Goal: Task Accomplishment & Management: Manage account settings

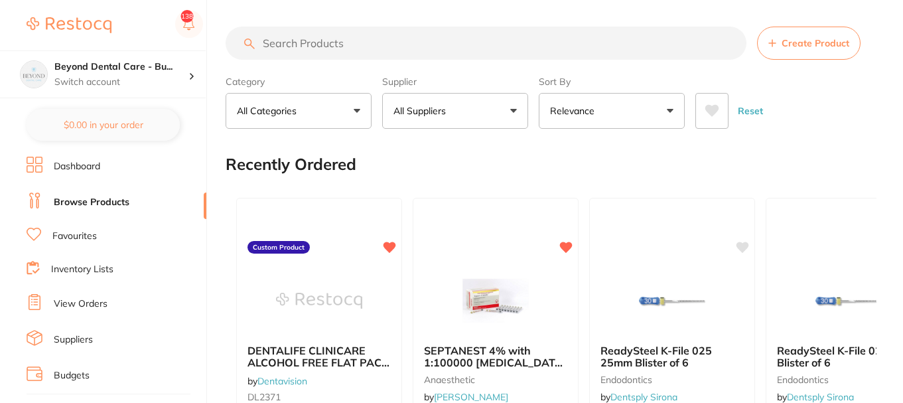
click at [75, 234] on link "Favourites" at bounding box center [74, 236] width 44 height 13
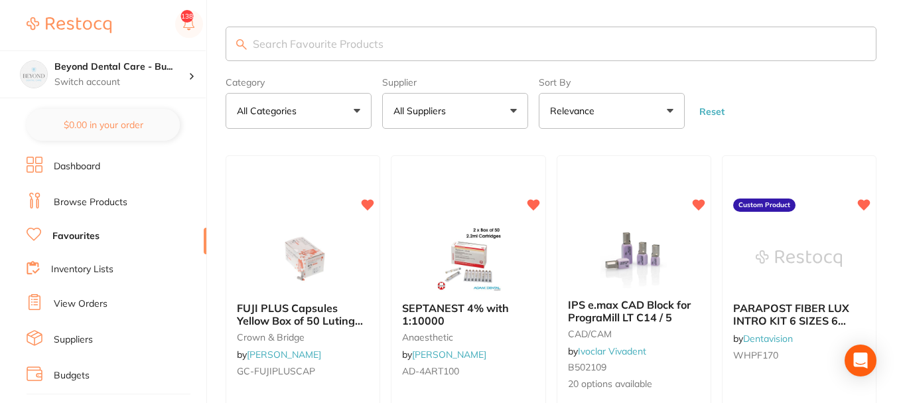
click at [313, 47] on input "search" at bounding box center [551, 44] width 651 height 34
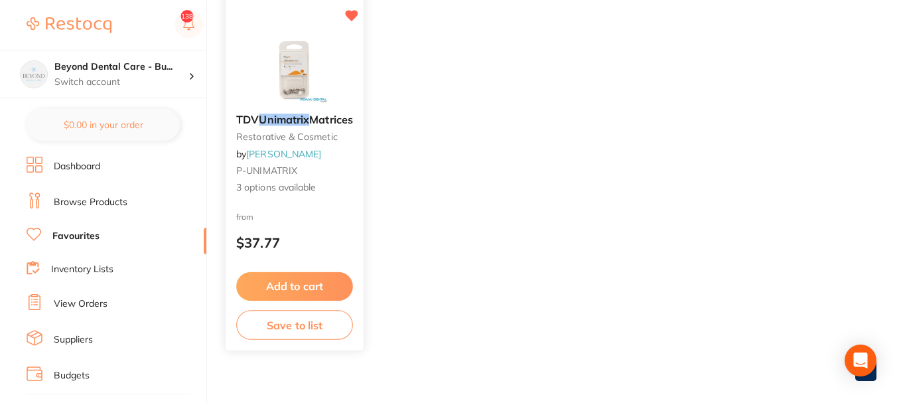
scroll to position [199, 0]
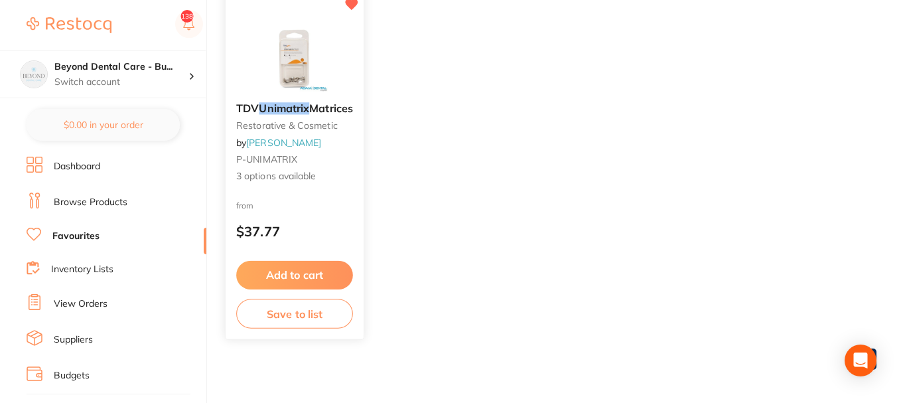
type input "unimatrix"
click at [307, 315] on button "Save to list" at bounding box center [294, 314] width 117 height 30
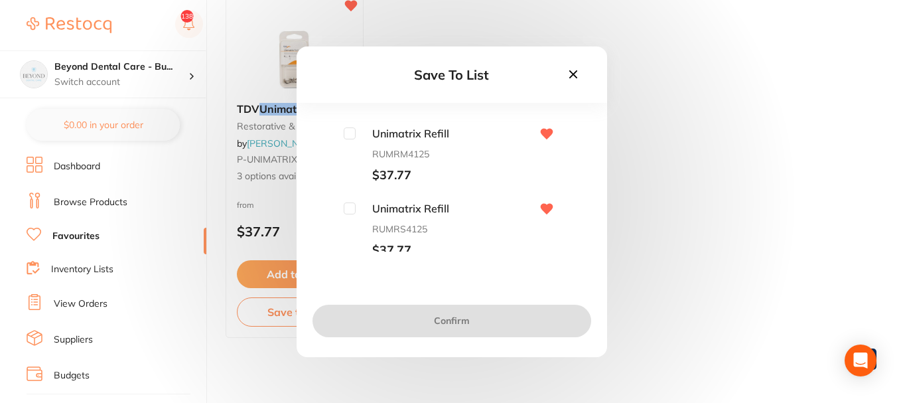
scroll to position [72, 0]
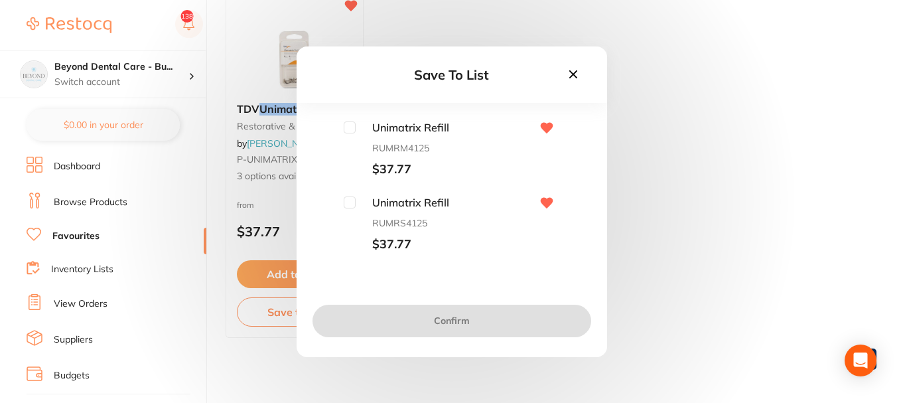
click at [349, 205] on input "checkbox" at bounding box center [350, 202] width 12 height 12
checkbox input "true"
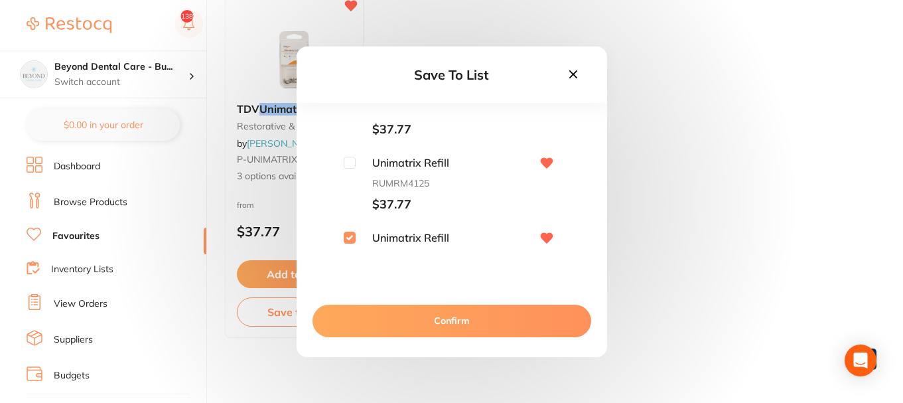
scroll to position [6, 0]
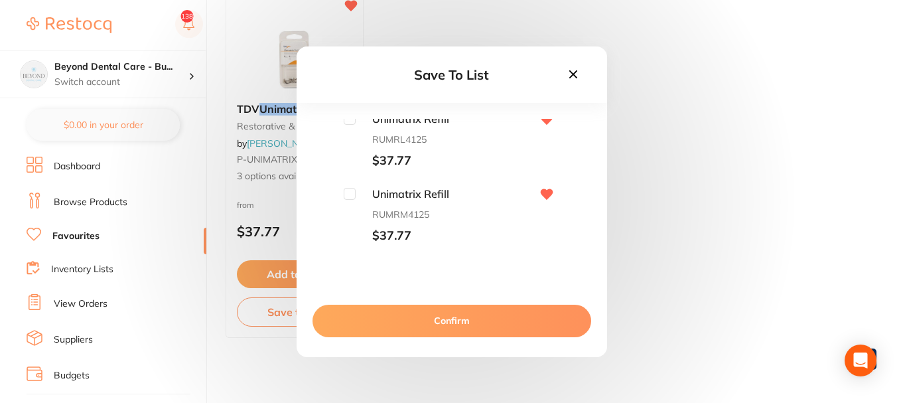
click at [352, 190] on input "checkbox" at bounding box center [350, 194] width 12 height 12
checkbox input "true"
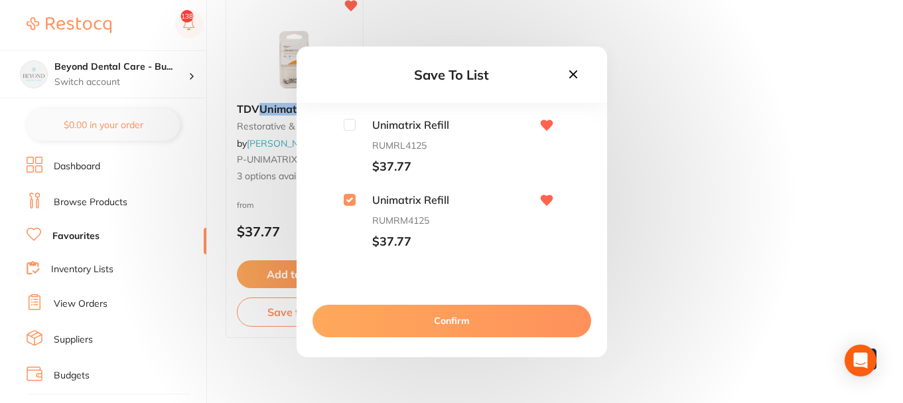
click at [346, 119] on input "checkbox" at bounding box center [350, 125] width 12 height 12
checkbox input "true"
click at [484, 310] on button "Confirm" at bounding box center [451, 320] width 279 height 32
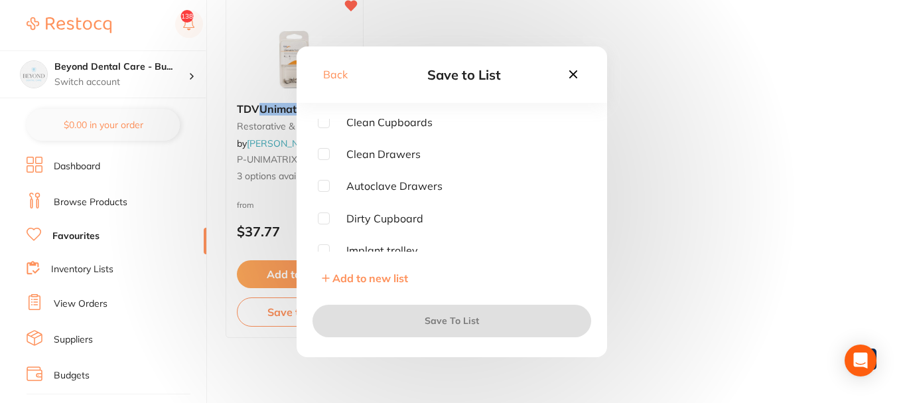
scroll to position [66, 0]
click at [325, 185] on input "checkbox" at bounding box center [324, 186] width 12 height 12
checkbox input "true"
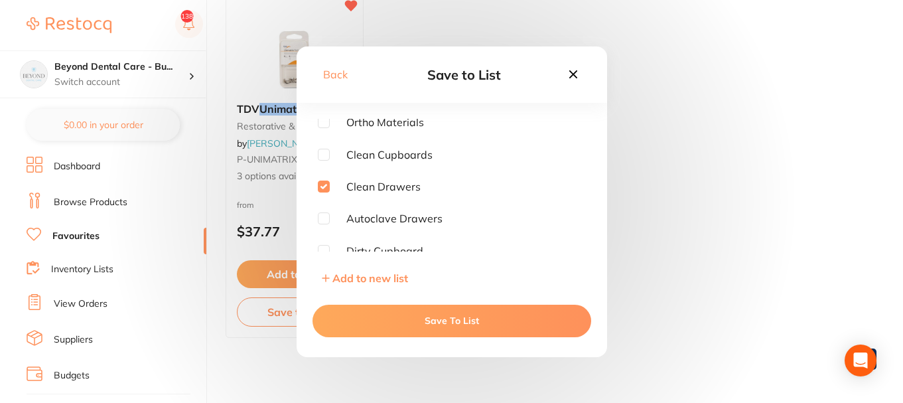
click at [405, 323] on button "Save To List" at bounding box center [451, 320] width 279 height 32
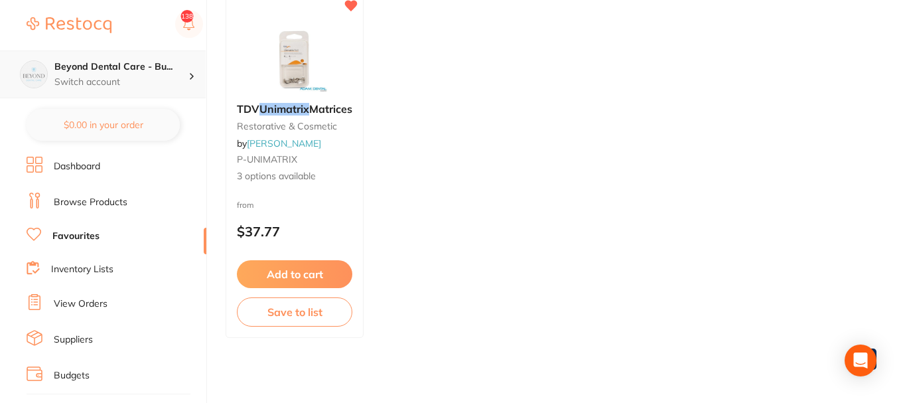
click at [141, 78] on p "Switch account" at bounding box center [121, 82] width 134 height 13
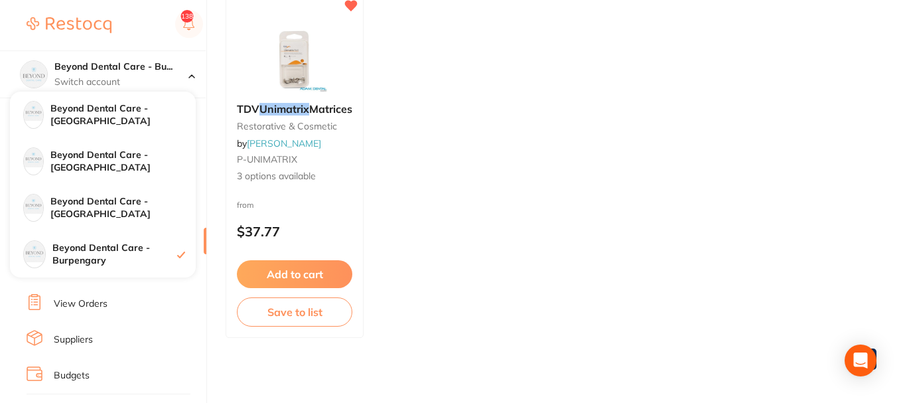
click at [451, 138] on ul "TDV Unimatrix Matrices restorative & cosmetic by [PERSON_NAME] P-UNIMATRIX 3 op…" at bounding box center [551, 146] width 651 height 381
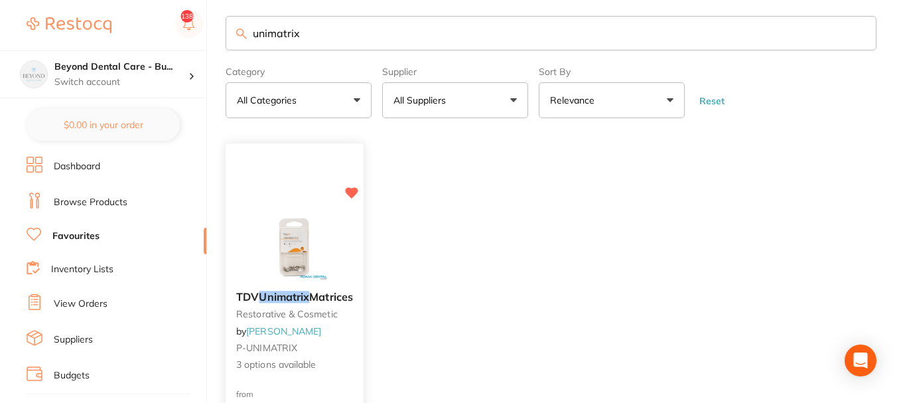
scroll to position [0, 0]
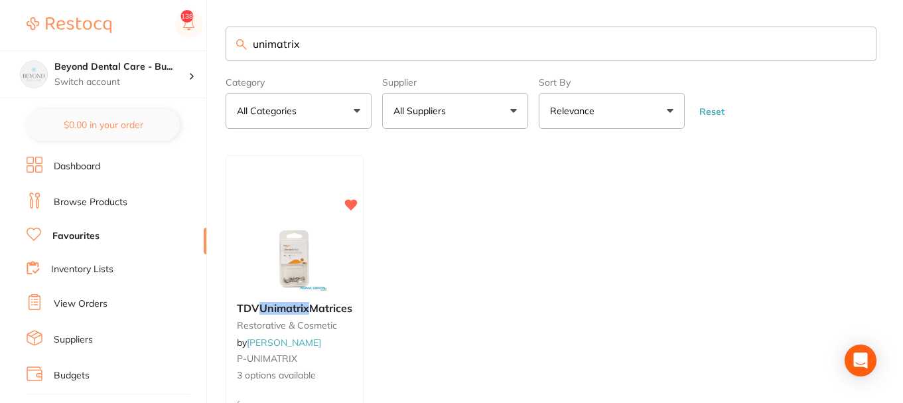
drag, startPoint x: 318, startPoint y: 48, endPoint x: 135, endPoint y: 44, distance: 183.1
click at [138, 45] on div "$0.00 Beyond Dental Care - Bu... Switch account Beyond Dental Care - Sandstone …" at bounding box center [451, 201] width 903 height 403
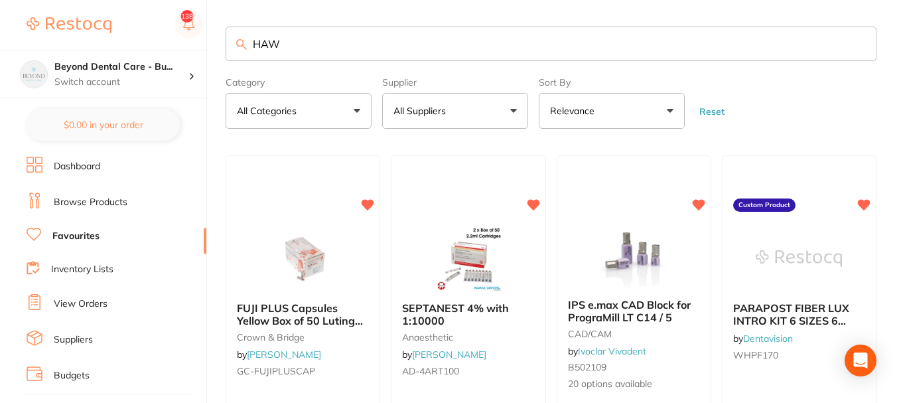
type input "HAW"
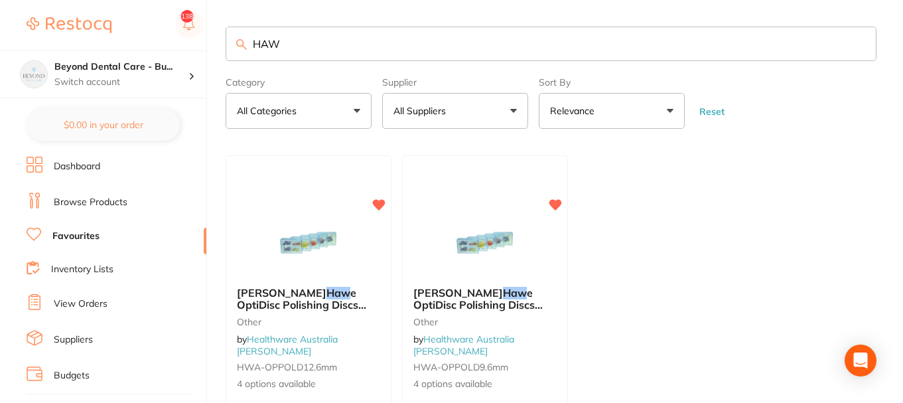
click at [127, 198] on li "Browse Products" at bounding box center [117, 202] width 180 height 20
click at [82, 269] on link "Inventory Lists" at bounding box center [82, 269] width 62 height 13
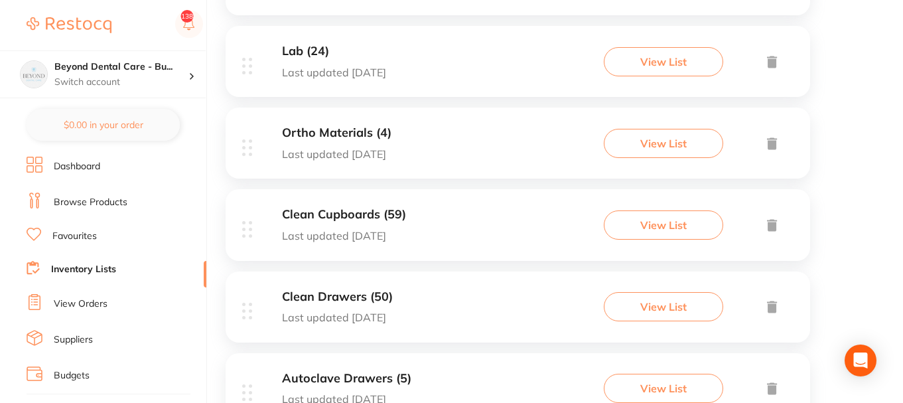
scroll to position [398, 0]
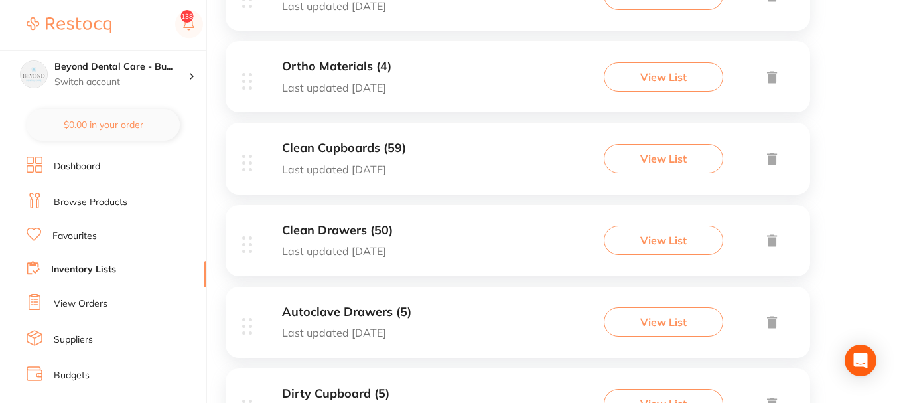
click at [442, 237] on div "Clean Drawers (50) Last updated [DATE] View List" at bounding box center [518, 240] width 584 height 71
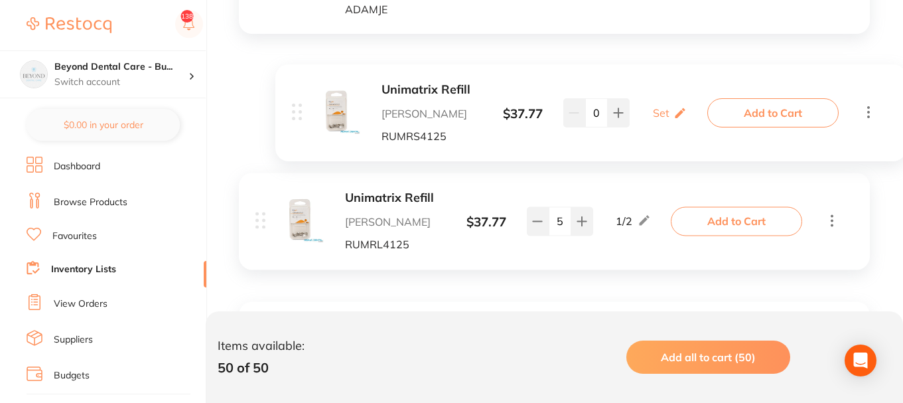
scroll to position [4662, 0]
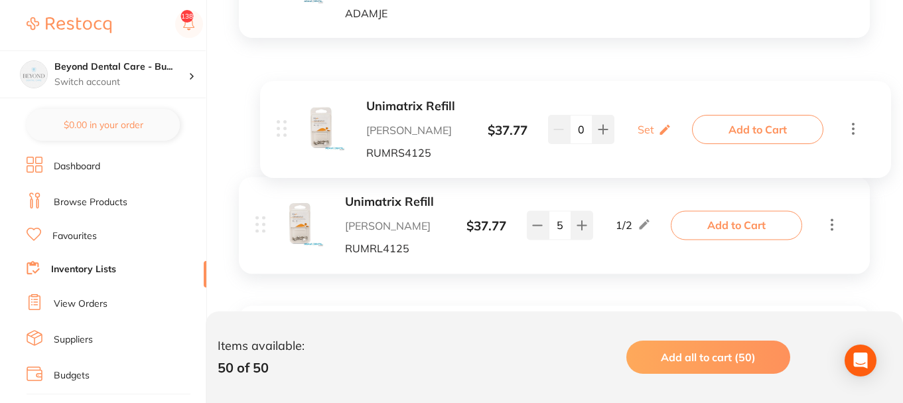
drag, startPoint x: 264, startPoint y: 135, endPoint x: 299, endPoint y: 131, distance: 34.7
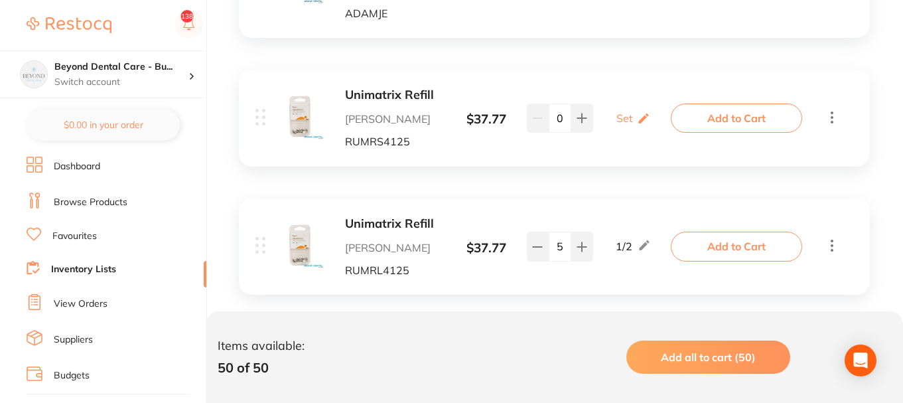
click at [378, 115] on p "[PERSON_NAME]" at bounding box center [395, 119] width 100 height 12
click at [353, 94] on b "Unimatrix Refill" at bounding box center [395, 95] width 100 height 14
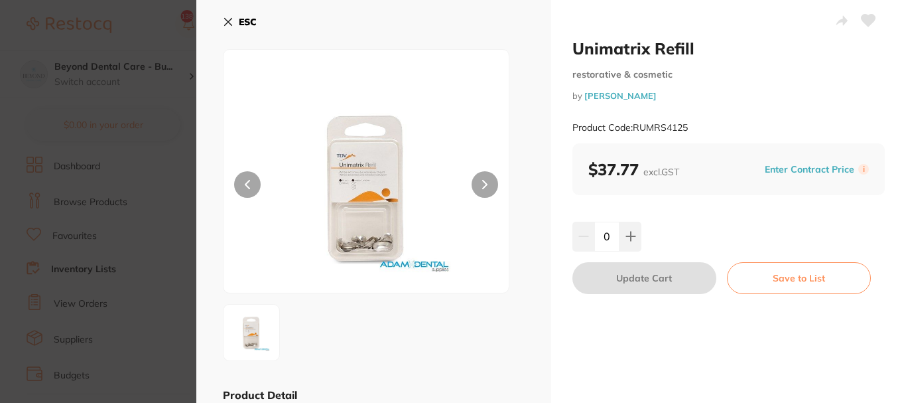
scroll to position [33, 0]
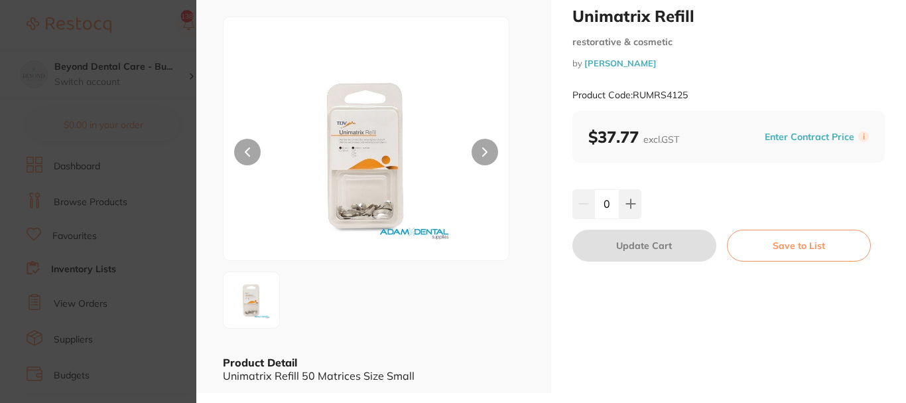
click at [182, 148] on section "Unimatrix Refill restorative & cosmetic by [PERSON_NAME] Product Code: RUMRS412…" at bounding box center [453, 201] width 906 height 403
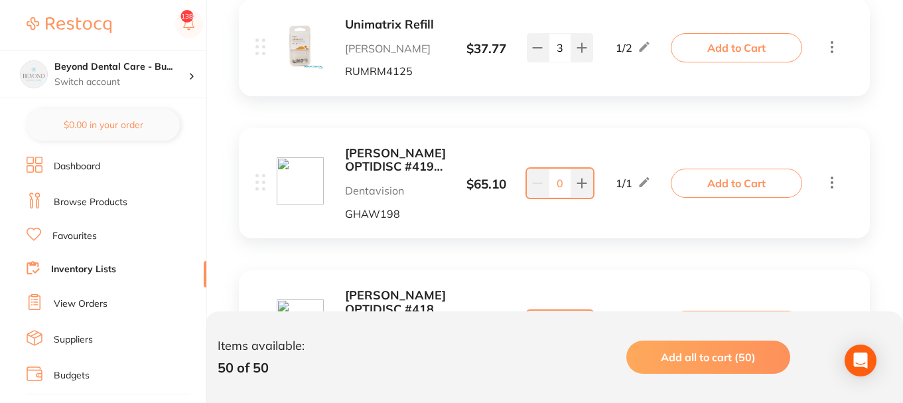
scroll to position [5060, 0]
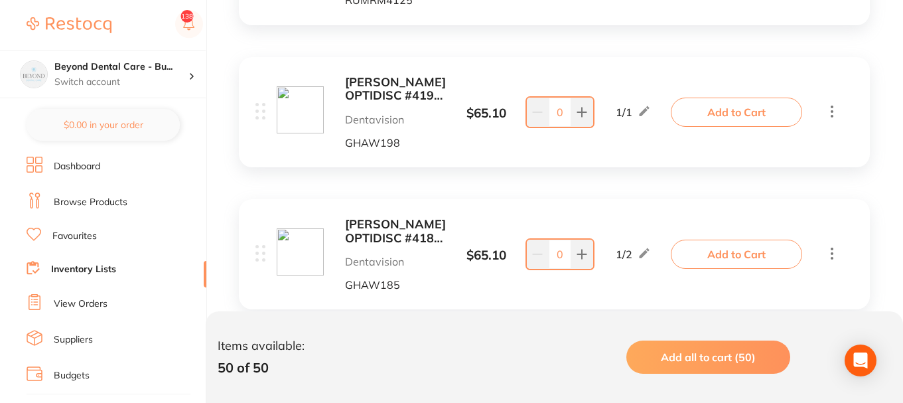
click at [373, 98] on b "[PERSON_NAME] OPTIDISC #4198 EXTRA COARSE DARK RED 12.6MM (80)" at bounding box center [395, 89] width 101 height 27
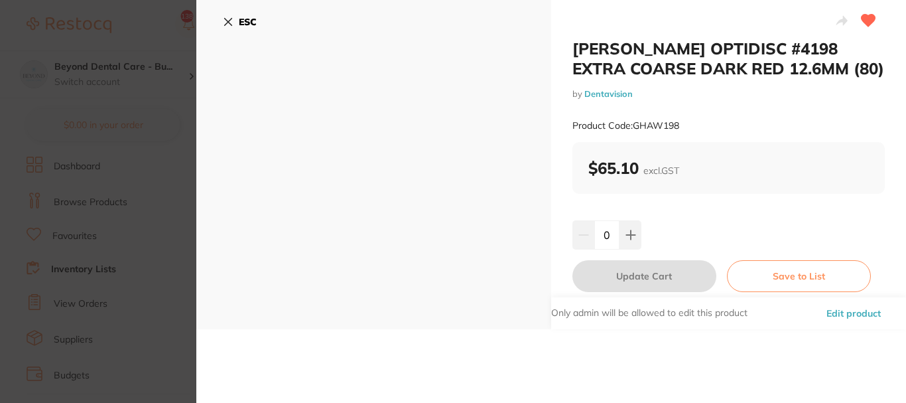
click at [228, 15] on button "ESC" at bounding box center [240, 22] width 34 height 23
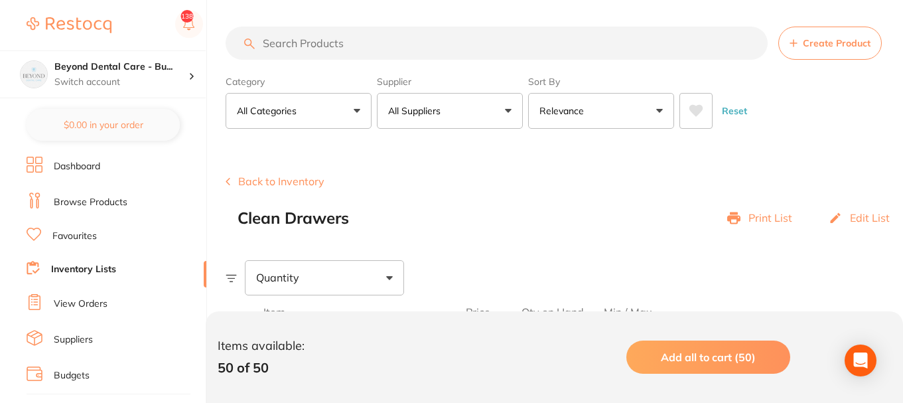
click at [397, 40] on input "search" at bounding box center [497, 43] width 542 height 33
paste input "GHAW186"
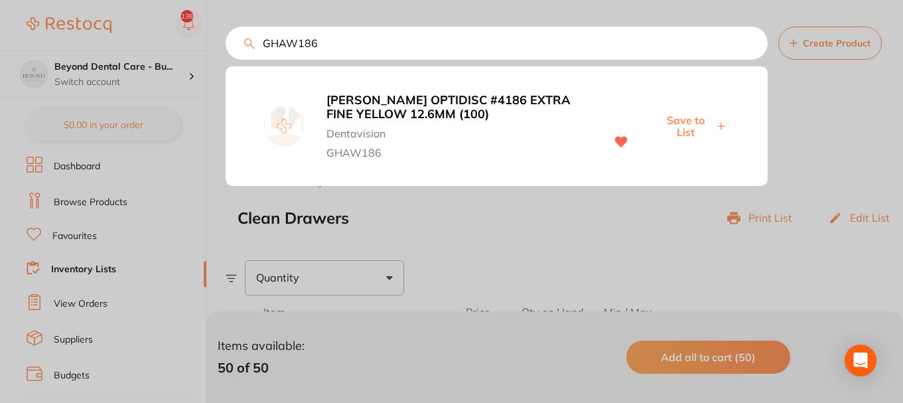
click at [684, 121] on span "Save to List" at bounding box center [685, 126] width 57 height 25
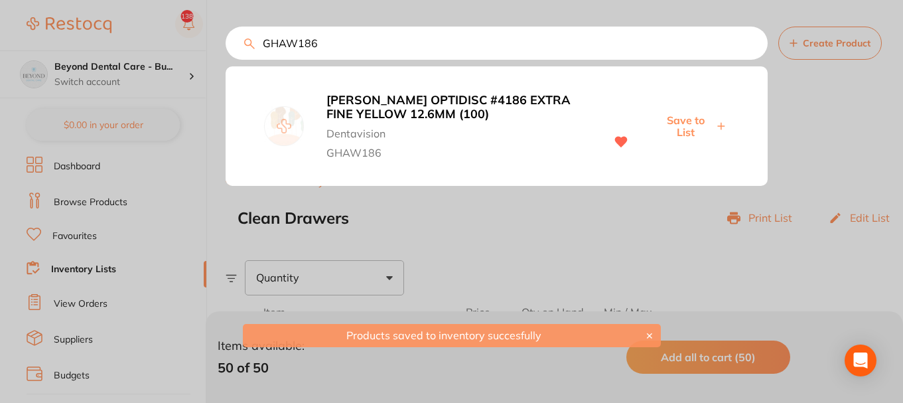
click at [430, 192] on div at bounding box center [451, 201] width 903 height 403
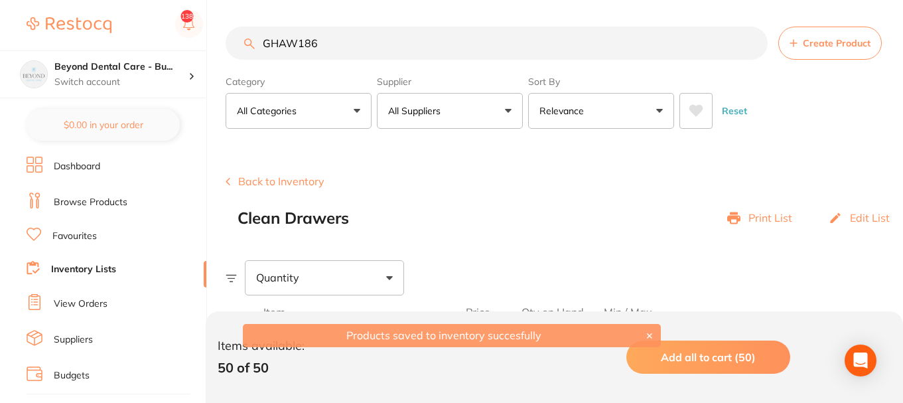
drag, startPoint x: 334, startPoint y: 42, endPoint x: 229, endPoint y: 43, distance: 104.8
click at [229, 43] on input "GHAW186" at bounding box center [497, 43] width 542 height 33
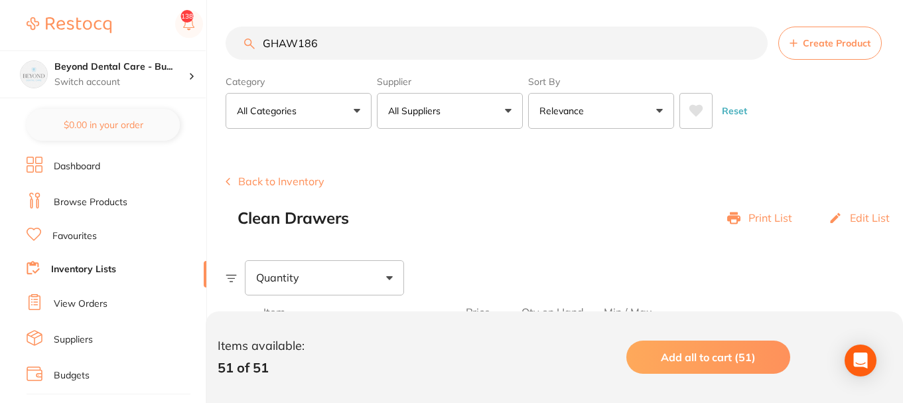
click at [340, 38] on input "GHAW186" at bounding box center [497, 43] width 542 height 33
paste input "97"
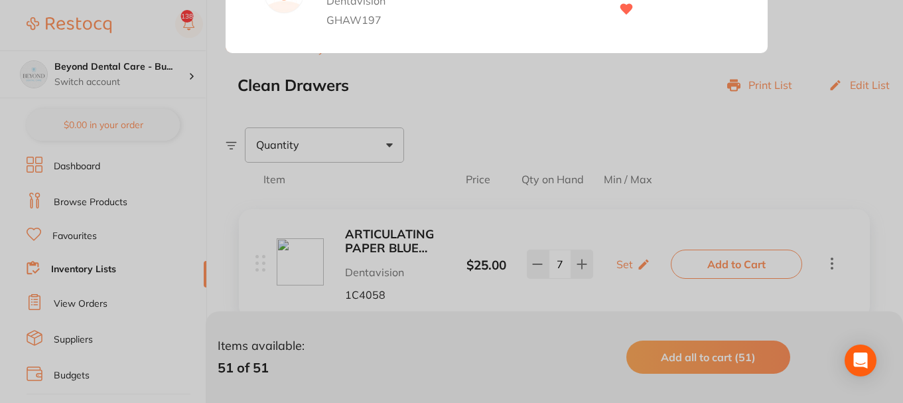
click at [431, 222] on div at bounding box center [451, 201] width 903 height 403
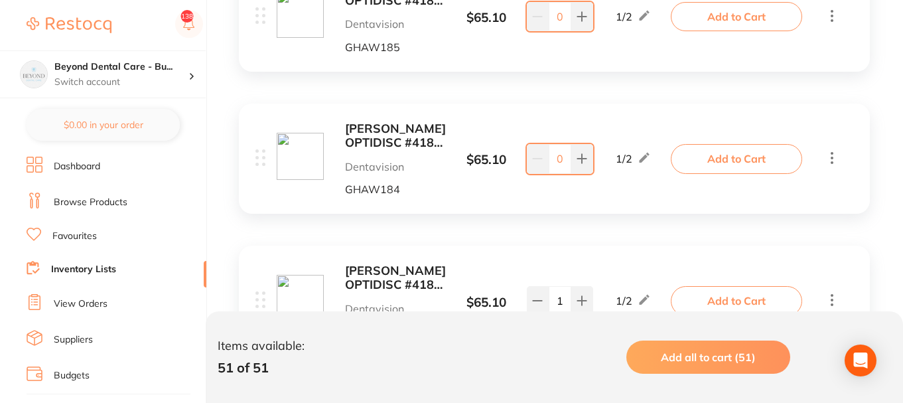
scroll to position [5373, 0]
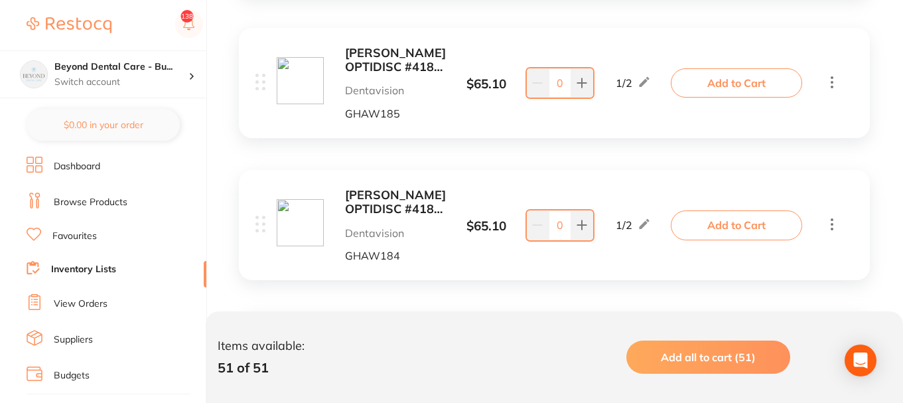
click at [387, 202] on b "[PERSON_NAME] OPTIDISC #4184 COARSE MEDIUM RED 12.6MM (100)" at bounding box center [395, 201] width 101 height 27
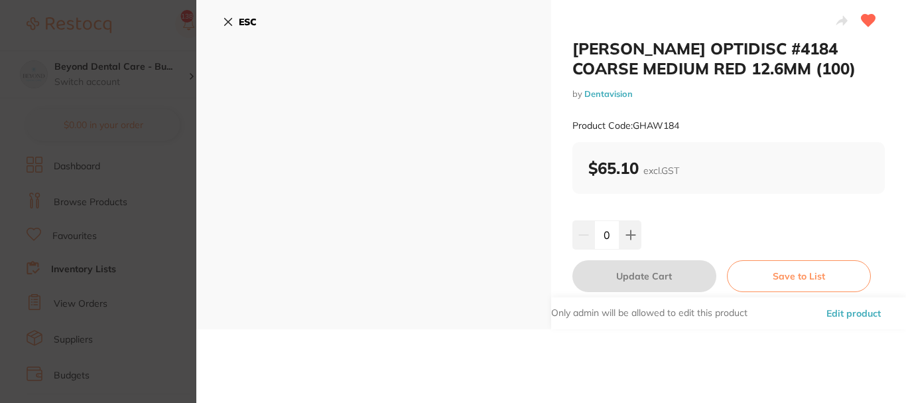
click at [229, 17] on icon at bounding box center [228, 22] width 11 height 11
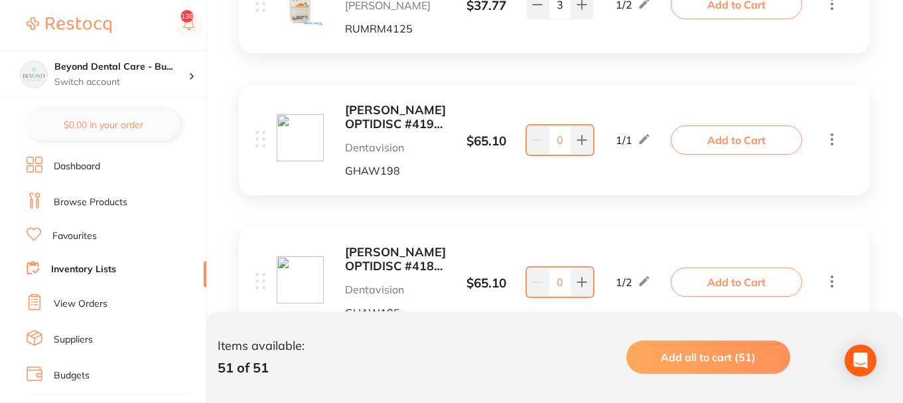
scroll to position [5241, 0]
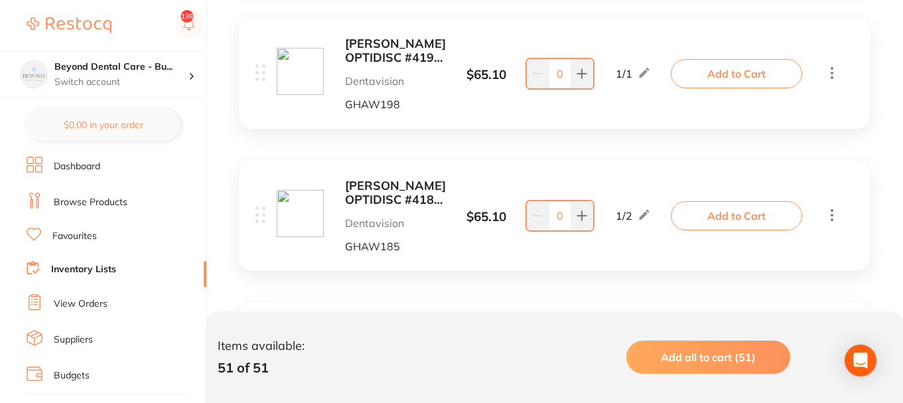
click at [397, 54] on b "[PERSON_NAME] OPTIDISC #4198 EXTRA COARSE DARK RED 12.6MM (80)" at bounding box center [395, 50] width 101 height 27
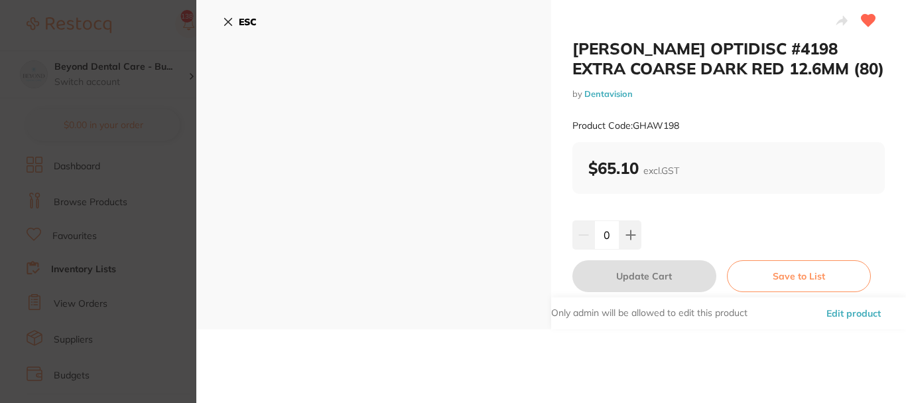
click at [228, 20] on icon at bounding box center [228, 22] width 11 height 11
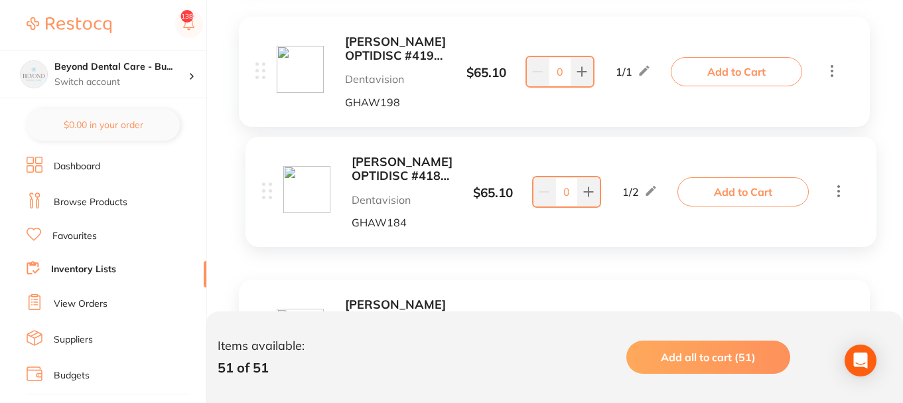
scroll to position [5241, 0]
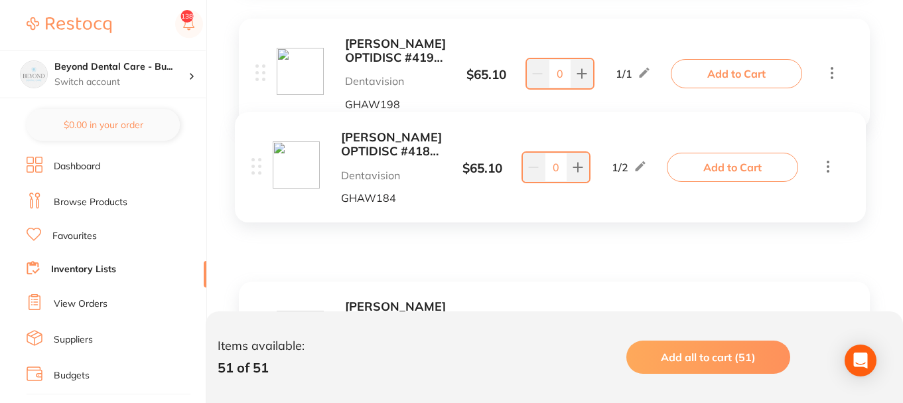
drag, startPoint x: 260, startPoint y: 227, endPoint x: 256, endPoint y: 166, distance: 61.2
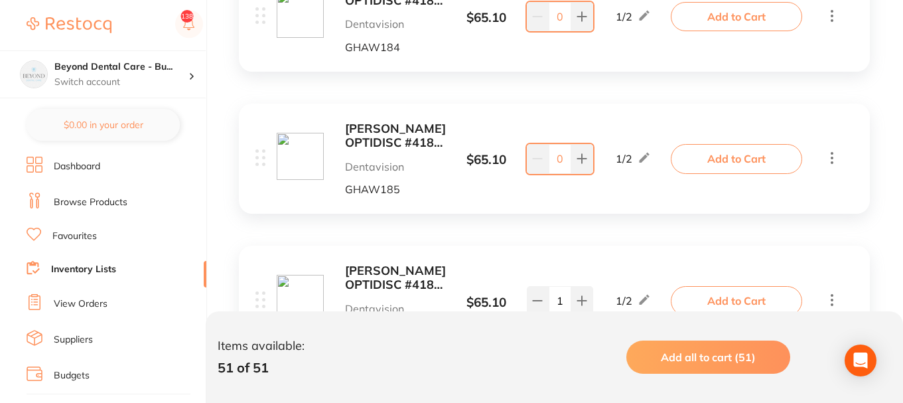
scroll to position [5506, 0]
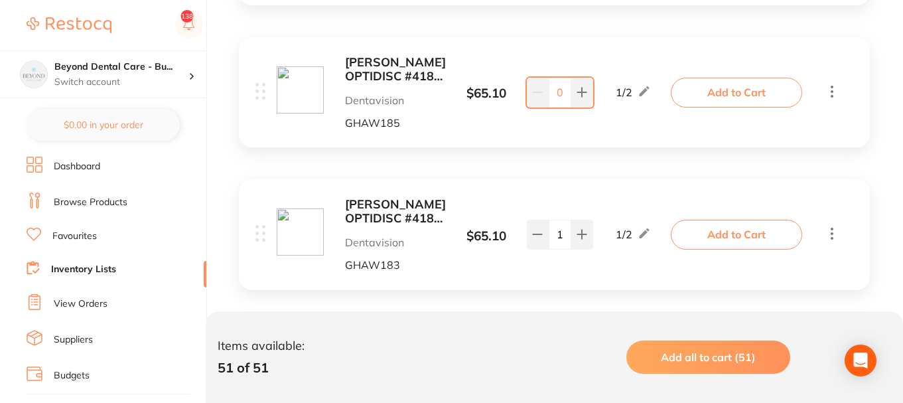
click at [378, 208] on b "[PERSON_NAME] OPTIDISC #4183 EXTRA FINE YELLOW 9.6MM (100)" at bounding box center [395, 211] width 101 height 27
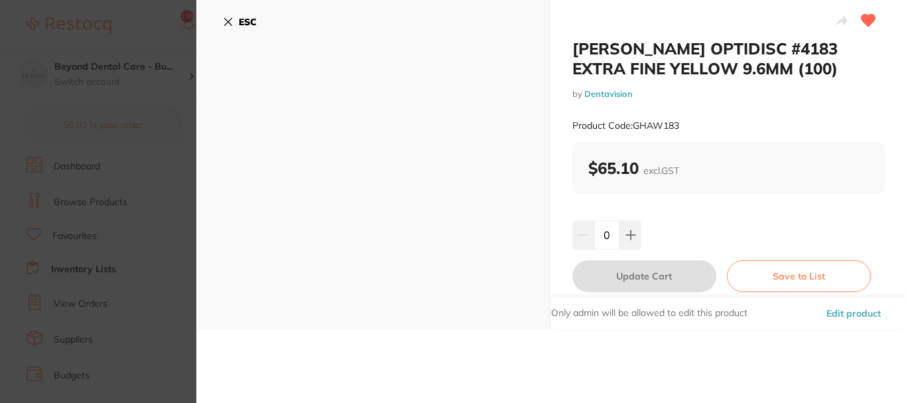
click at [229, 20] on icon at bounding box center [228, 22] width 11 height 11
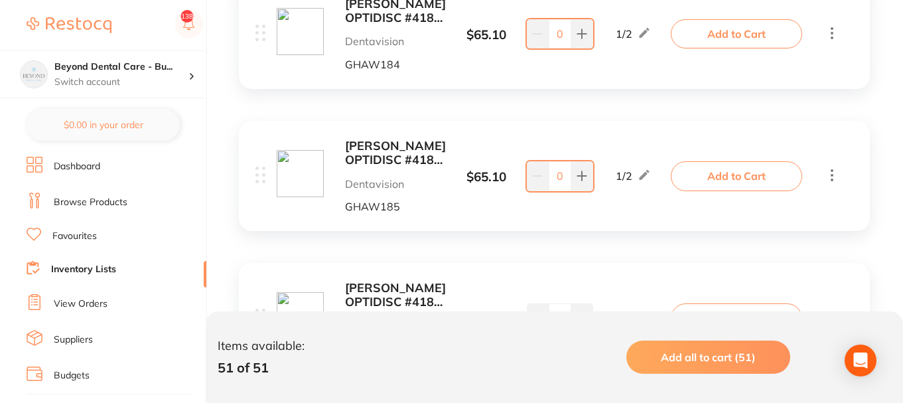
scroll to position [5373, 0]
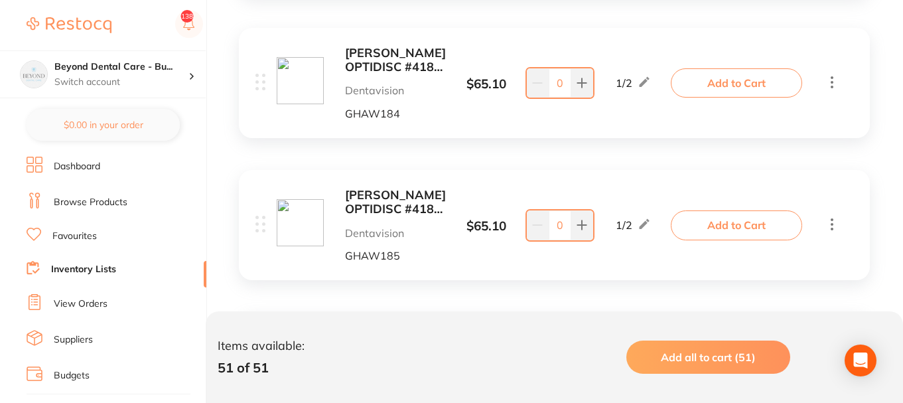
click at [376, 192] on b "[PERSON_NAME] OPTIDISC #4185 FINE ORANGE 12.6MM (100)" at bounding box center [395, 201] width 101 height 27
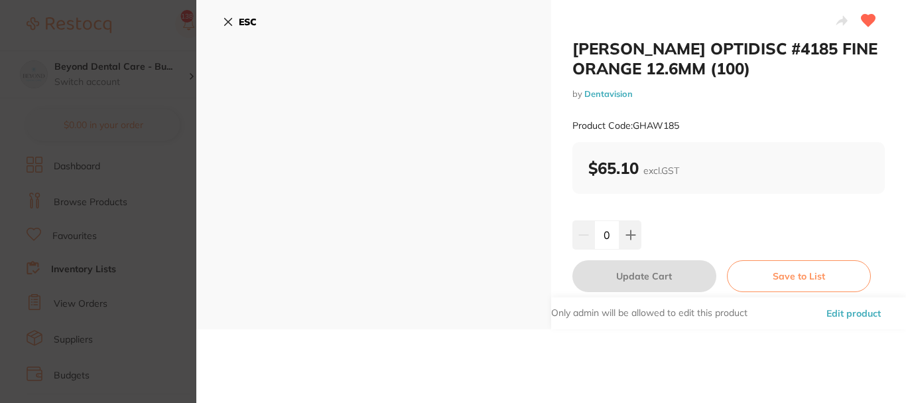
click at [230, 18] on icon at bounding box center [228, 22] width 11 height 11
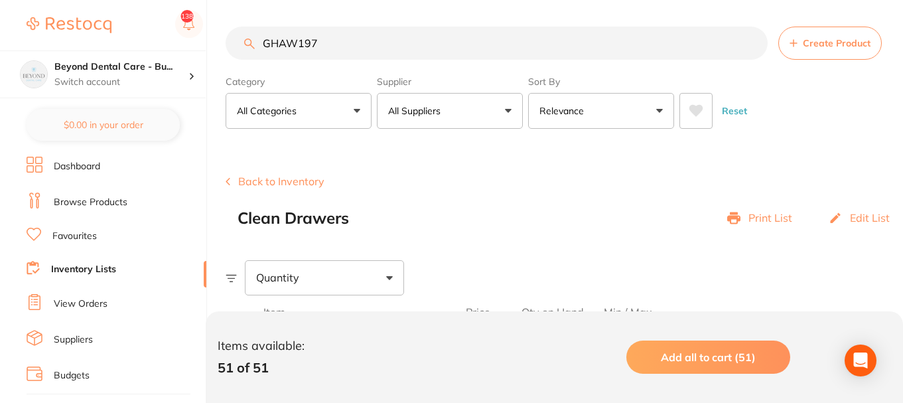
drag, startPoint x: 283, startPoint y: 34, endPoint x: 224, endPoint y: 39, distance: 59.9
click at [224, 39] on div "$0.00 Beyond Dental Care - Bu... Switch account Beyond Dental Care - Sandstone …" at bounding box center [451, 201] width 903 height 403
paste input "86"
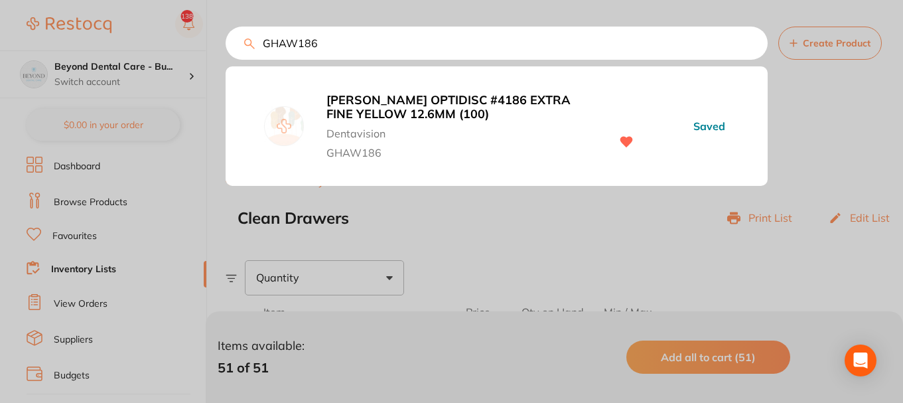
type input "GHAW186"
click at [482, 216] on div at bounding box center [451, 201] width 903 height 403
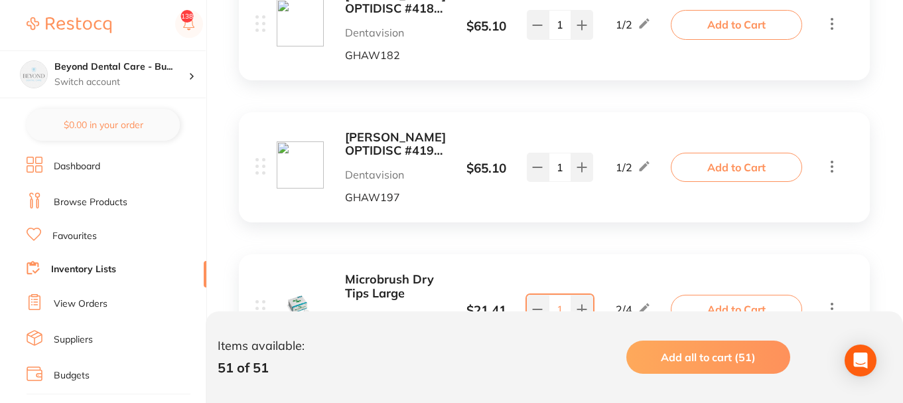
scroll to position [5834, 0]
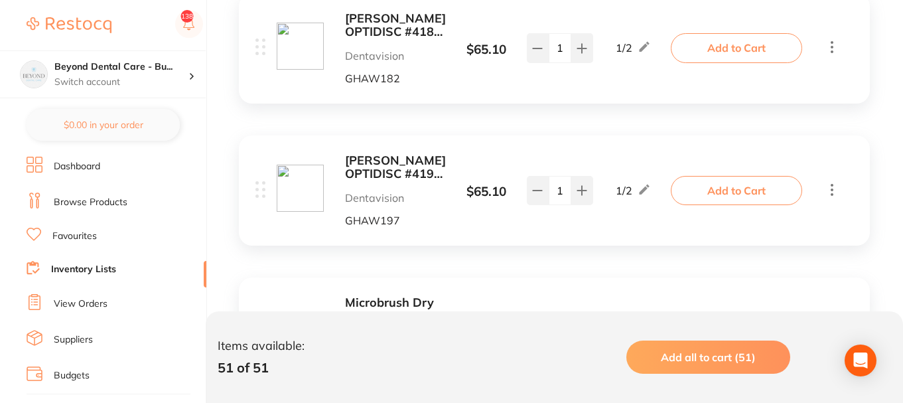
click at [413, 161] on b "[PERSON_NAME] OPTIDISC #4197 EXTRA COARSE DARK RED 9.6MM (80)" at bounding box center [395, 167] width 101 height 27
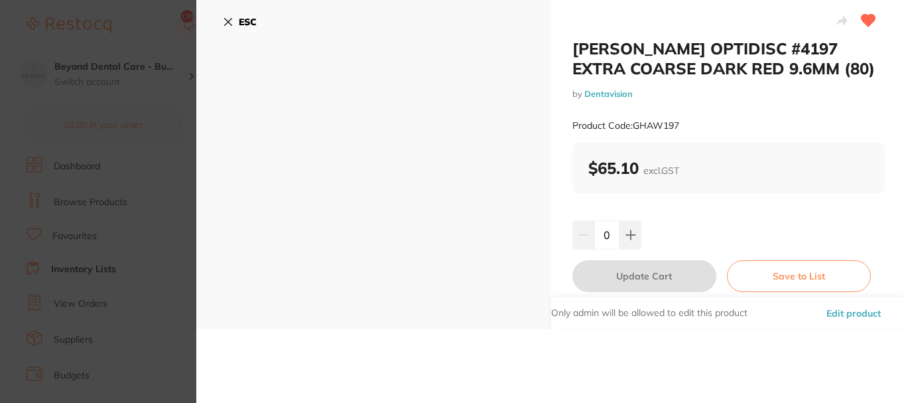
click at [227, 21] on icon at bounding box center [228, 22] width 7 height 7
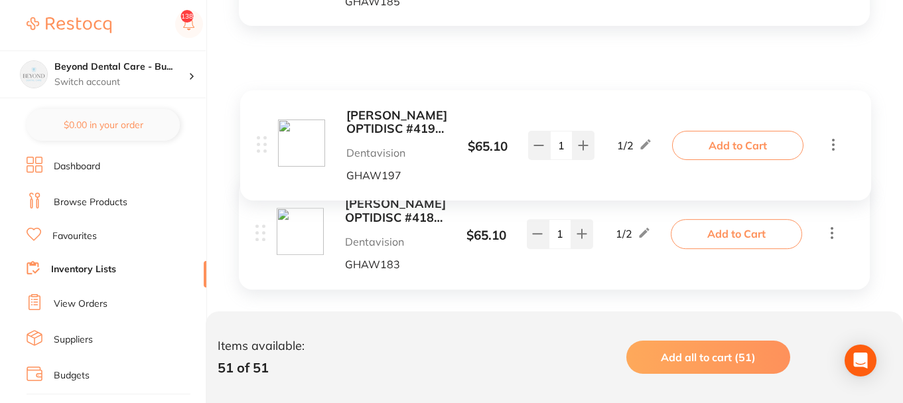
scroll to position [5635, 0]
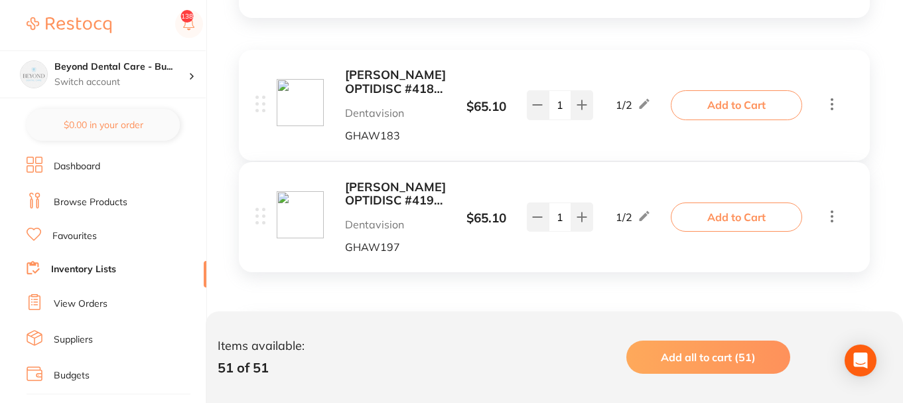
drag, startPoint x: 260, startPoint y: 192, endPoint x: 267, endPoint y: 202, distance: 12.0
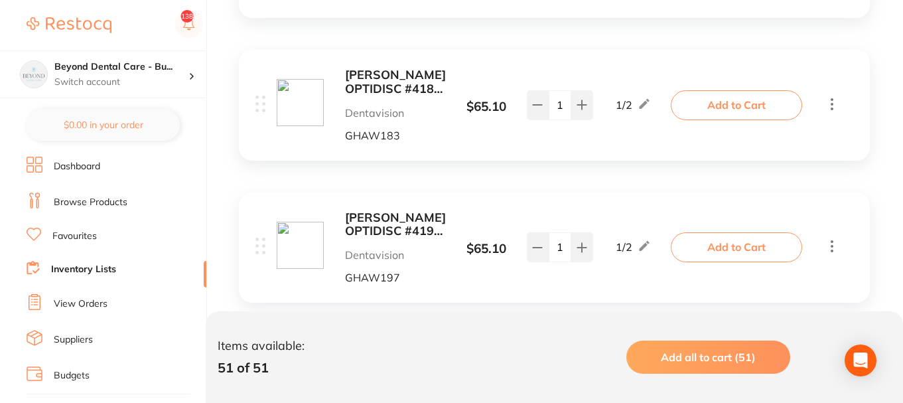
click at [396, 84] on b "[PERSON_NAME] OPTIDISC #4183 EXTRA FINE YELLOW 9.6MM (100)" at bounding box center [395, 81] width 101 height 27
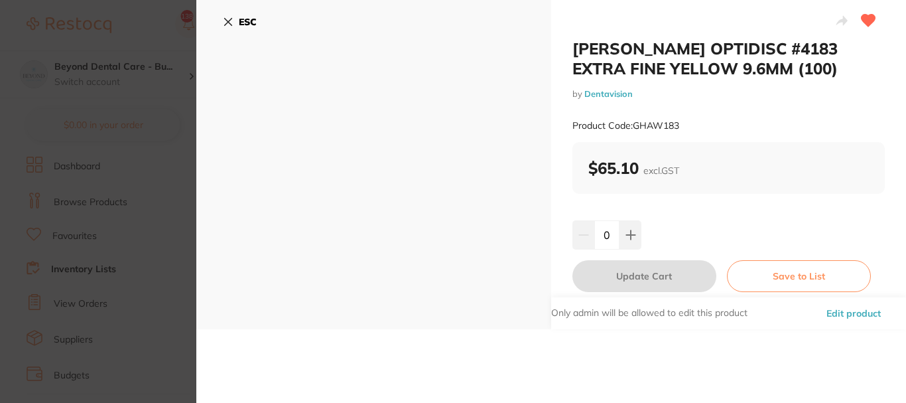
click at [237, 19] on button "ESC" at bounding box center [240, 22] width 34 height 23
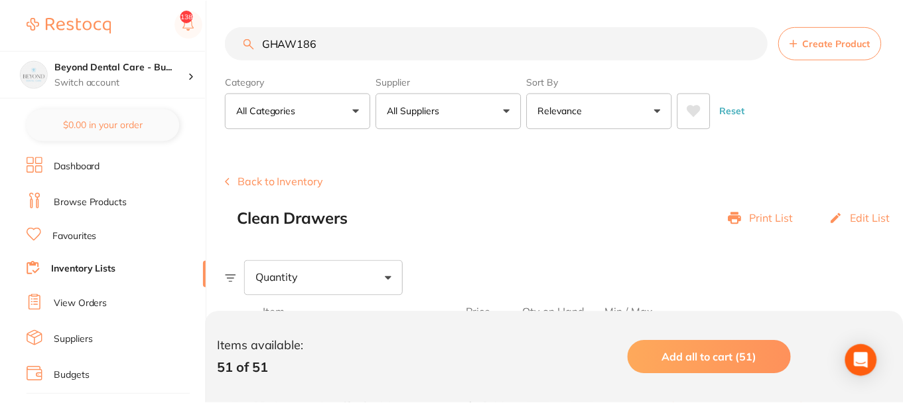
scroll to position [5635, 0]
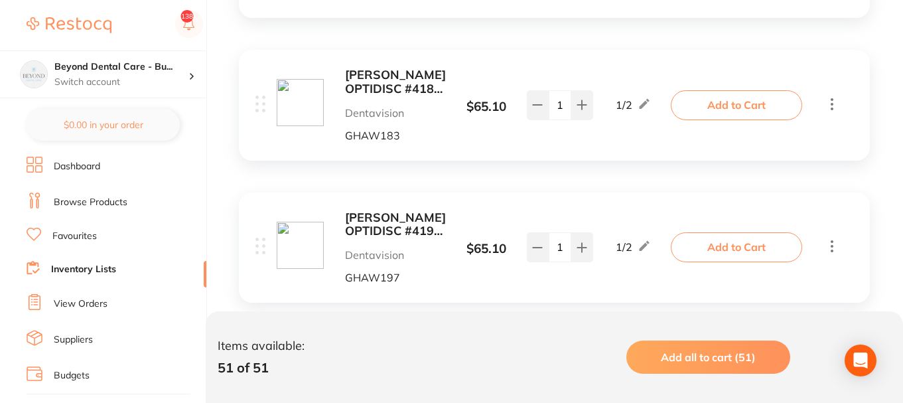
click at [389, 233] on b "[PERSON_NAME] OPTIDISC #4197 EXTRA COARSE DARK RED 9.6MM (80)" at bounding box center [395, 224] width 101 height 27
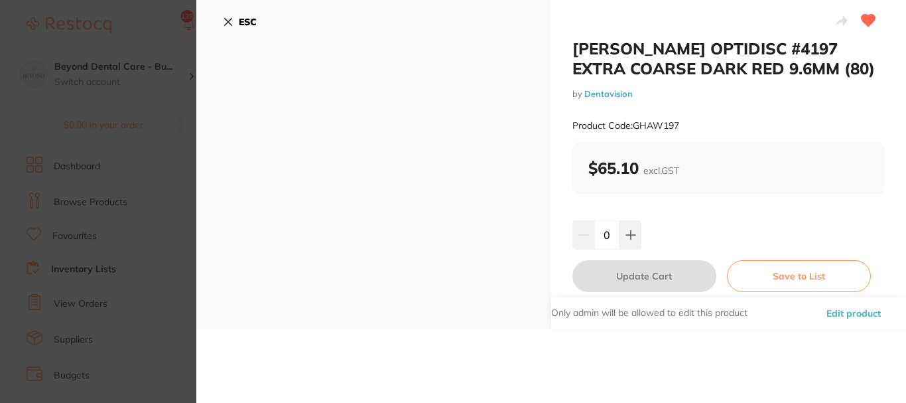
click at [225, 21] on icon at bounding box center [228, 22] width 11 height 11
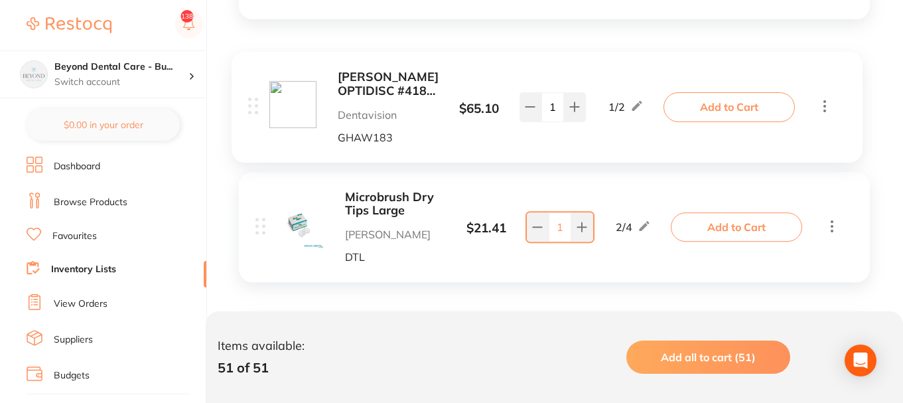
scroll to position [5895, 0]
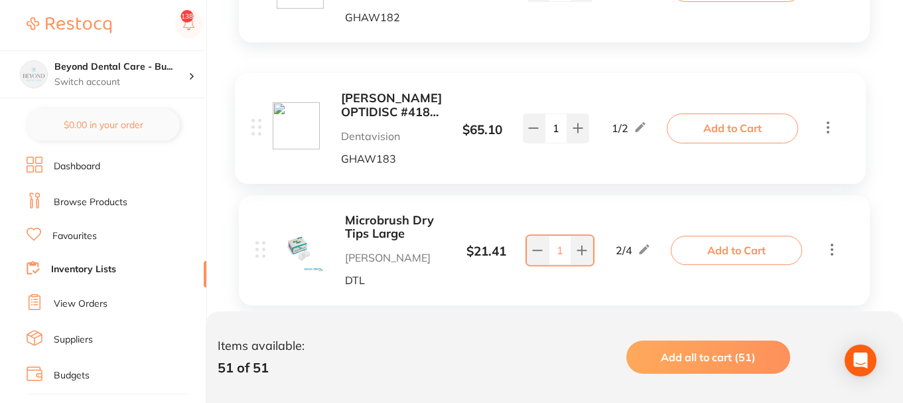
drag, startPoint x: 261, startPoint y: 102, endPoint x: 257, endPoint y: 129, distance: 26.7
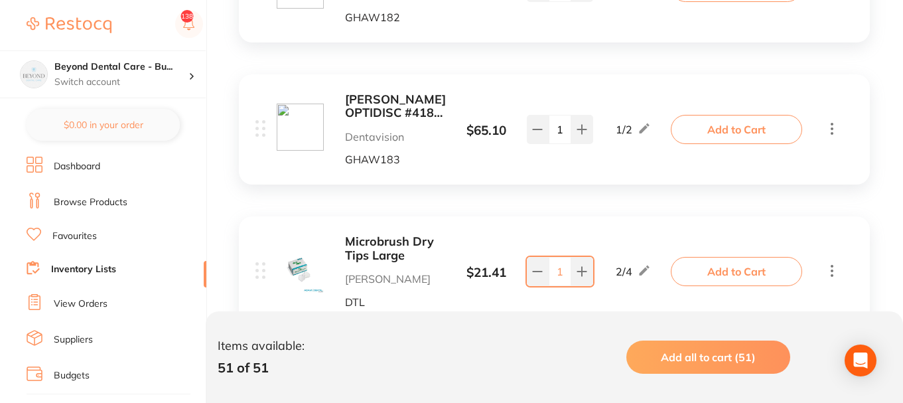
scroll to position [5763, 0]
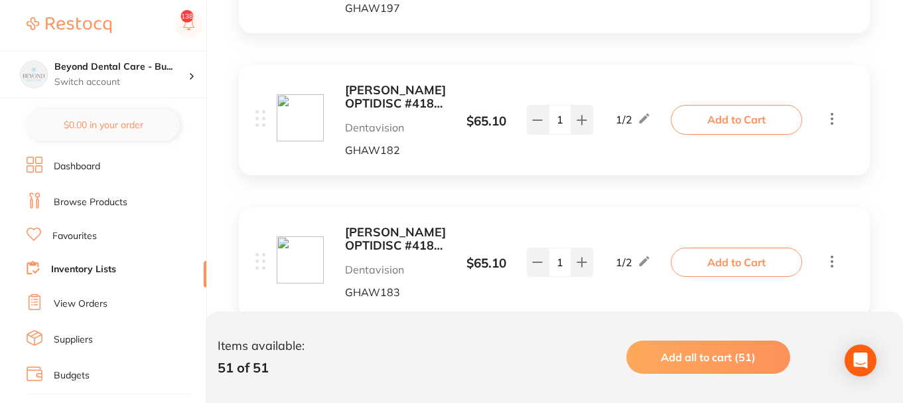
click at [368, 92] on b "[PERSON_NAME] OPTIDISC #4182 FINE ORANGE 9.6MM (100)" at bounding box center [395, 97] width 101 height 27
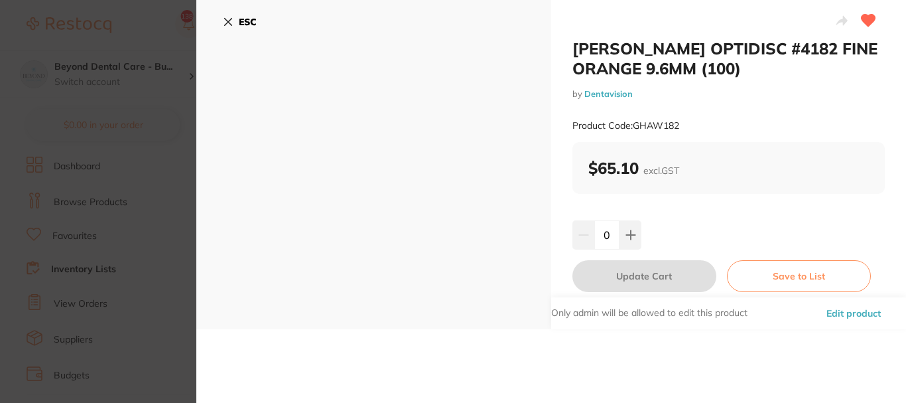
click at [232, 25] on icon at bounding box center [228, 22] width 7 height 7
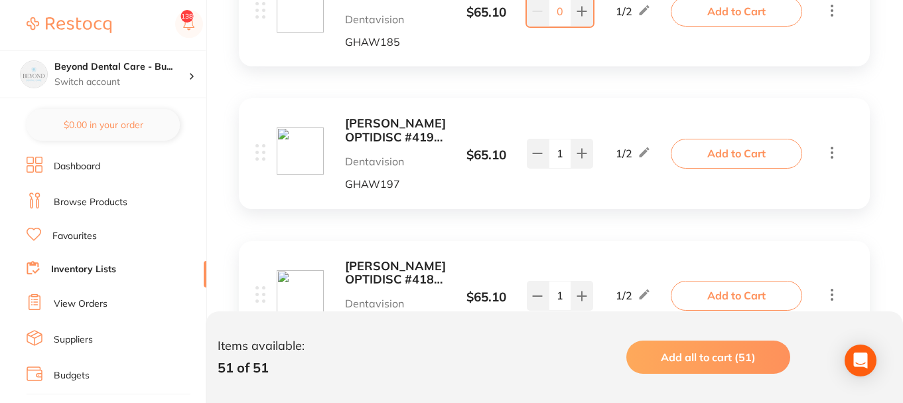
scroll to position [5564, 0]
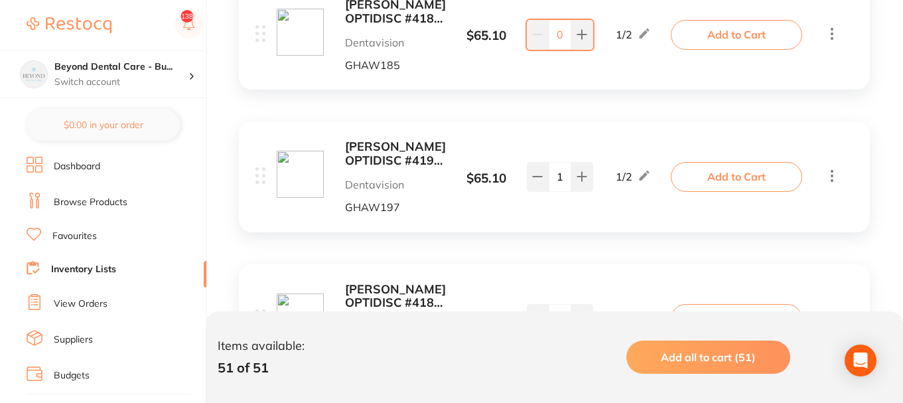
click at [399, 156] on b "[PERSON_NAME] OPTIDISC #4197 EXTRA COARSE DARK RED 9.6MM (80)" at bounding box center [395, 153] width 101 height 27
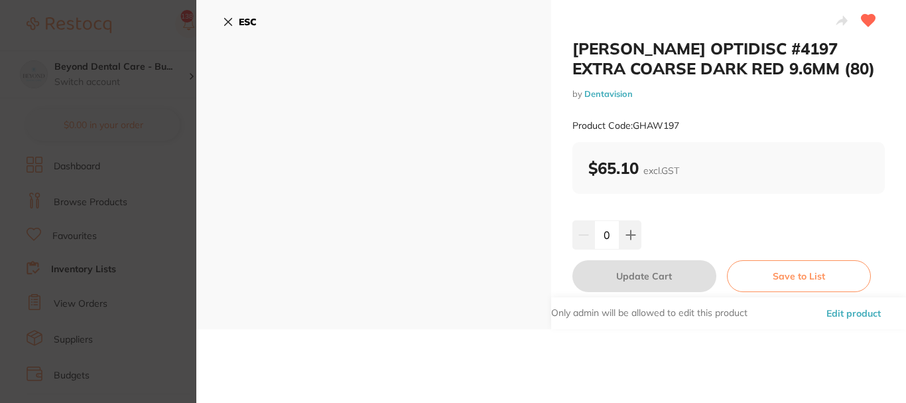
click at [229, 20] on icon at bounding box center [228, 22] width 11 height 11
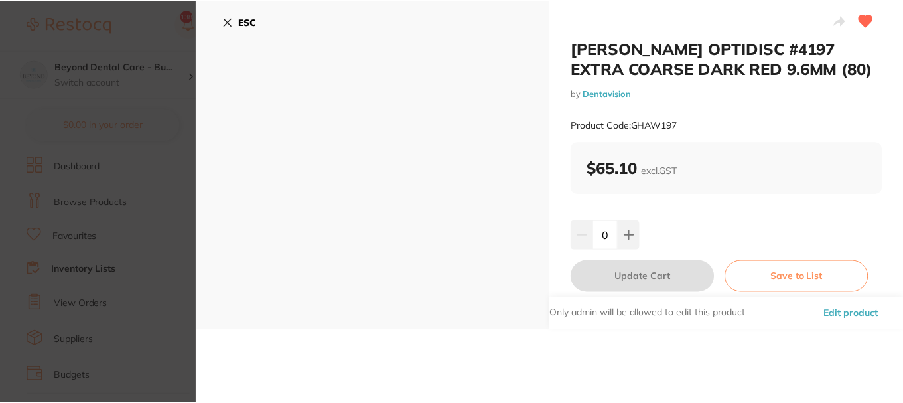
scroll to position [5564, 0]
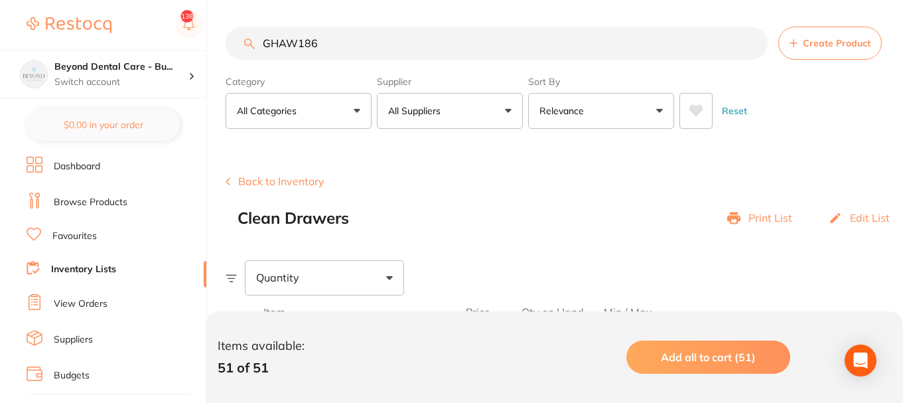
drag, startPoint x: 340, startPoint y: 43, endPoint x: 208, endPoint y: 45, distance: 131.4
click at [208, 45] on div "$0.00 Beyond Dental Care - Bu... Switch account Beyond Dental Care - Sandstone …" at bounding box center [451, 201] width 903 height 403
paste input "1"
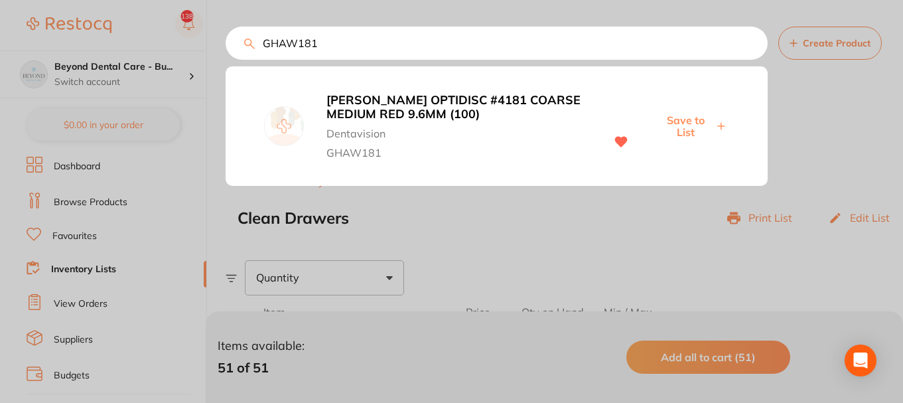
type input "GHAW181"
click at [682, 125] on span "Save to List" at bounding box center [685, 126] width 57 height 25
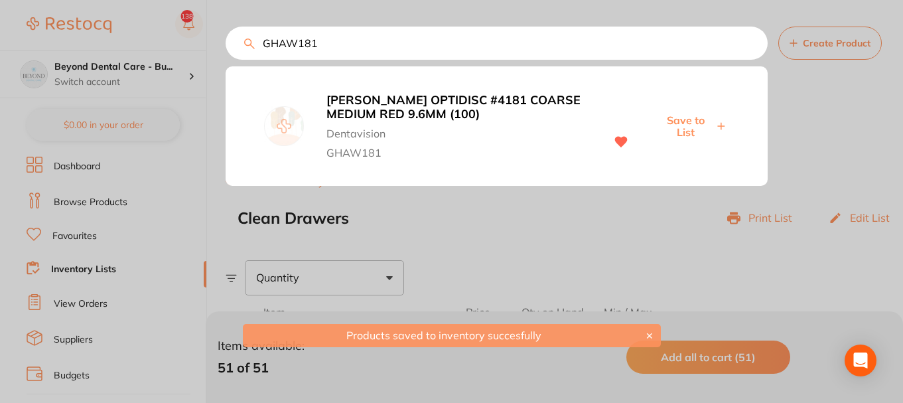
click at [455, 219] on div at bounding box center [451, 201] width 903 height 403
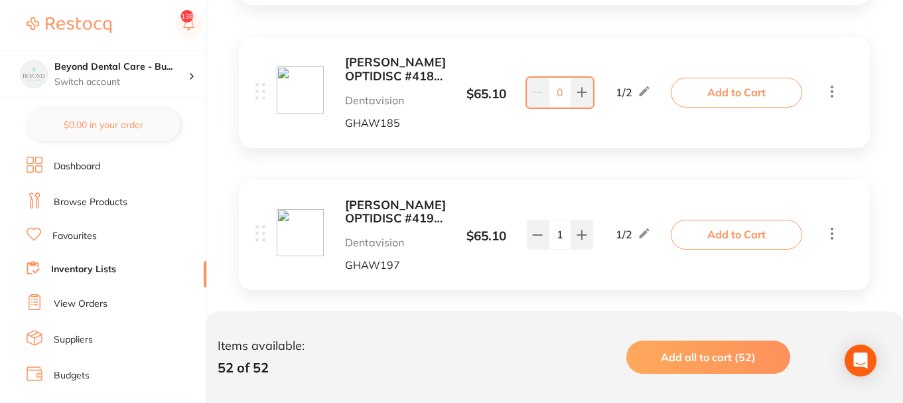
scroll to position [5705, 0]
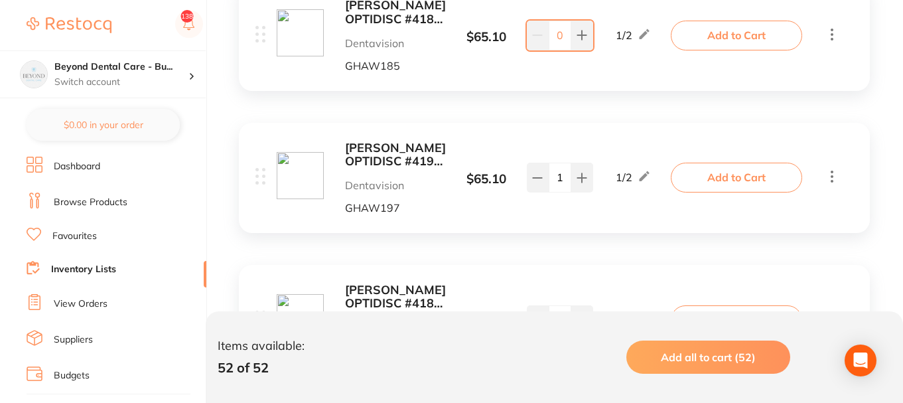
click at [407, 163] on b "[PERSON_NAME] OPTIDISC #4197 EXTRA COARSE DARK RED 9.6MM (80)" at bounding box center [395, 154] width 101 height 27
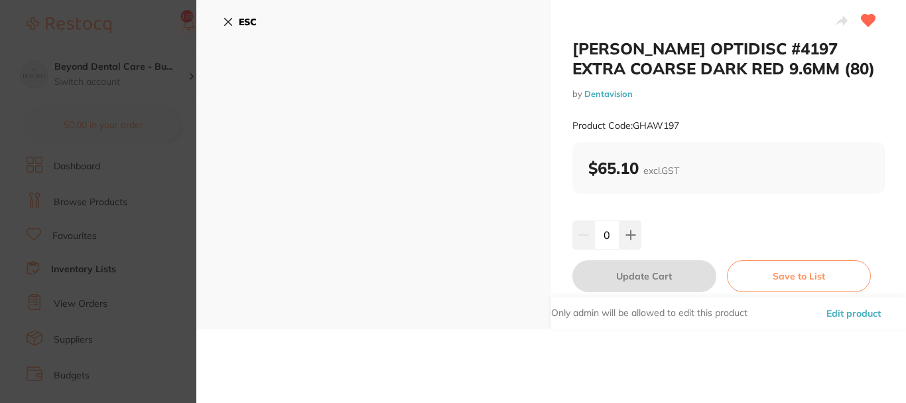
click at [236, 19] on button "ESC" at bounding box center [240, 22] width 34 height 23
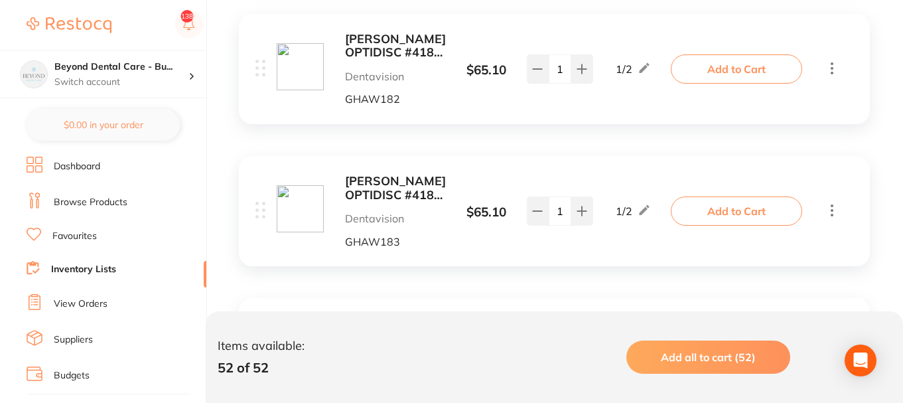
scroll to position [5970, 0]
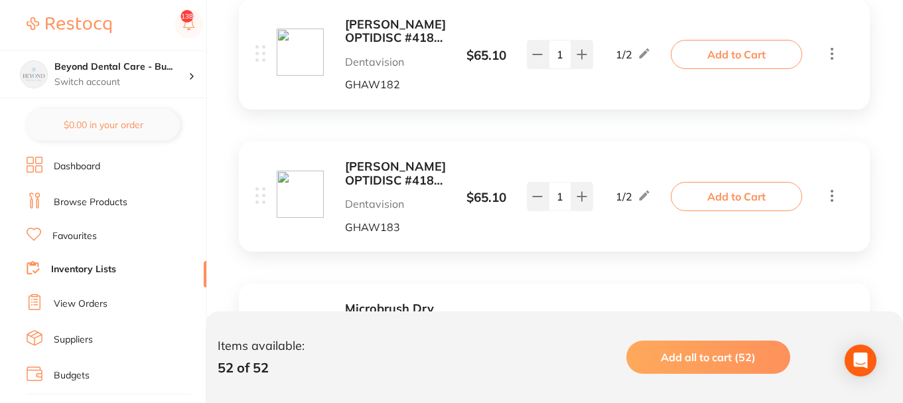
click at [378, 174] on b "[PERSON_NAME] OPTIDISC #4183 EXTRA FINE YELLOW 9.6MM (100)" at bounding box center [395, 173] width 101 height 27
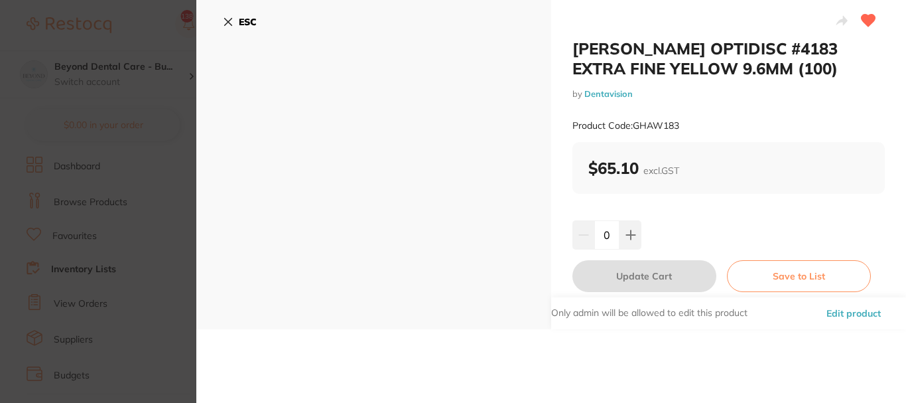
click at [230, 21] on icon at bounding box center [228, 22] width 7 height 7
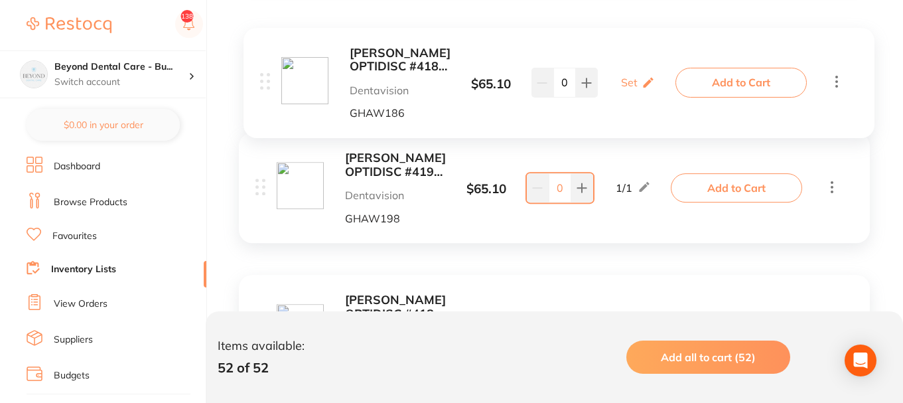
scroll to position [5221, 0]
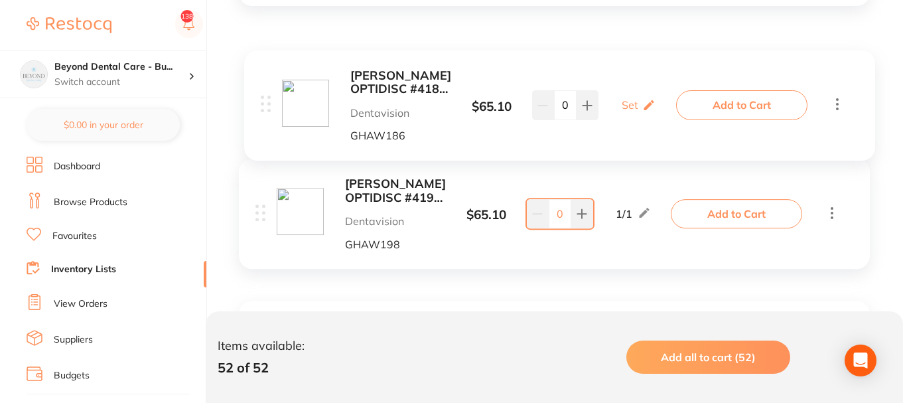
drag, startPoint x: 258, startPoint y: 203, endPoint x: 268, endPoint y: 106, distance: 97.4
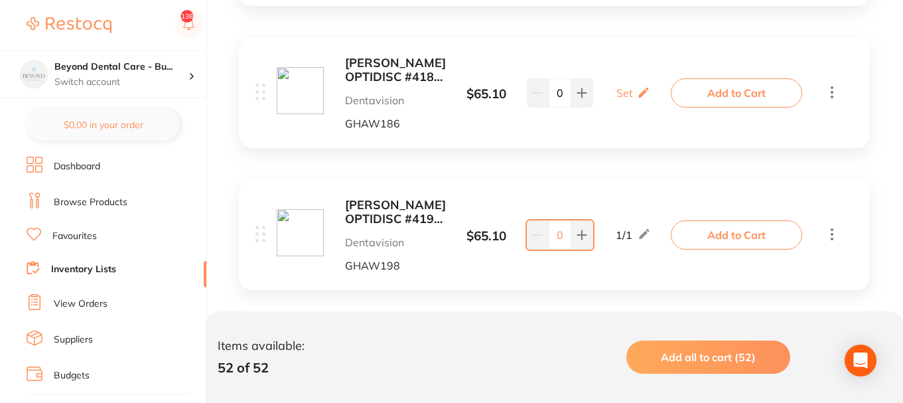
click at [388, 66] on b "[PERSON_NAME] OPTIDISC #4186 EXTRA FINE YELLOW 12.6MM (100)" at bounding box center [395, 69] width 101 height 27
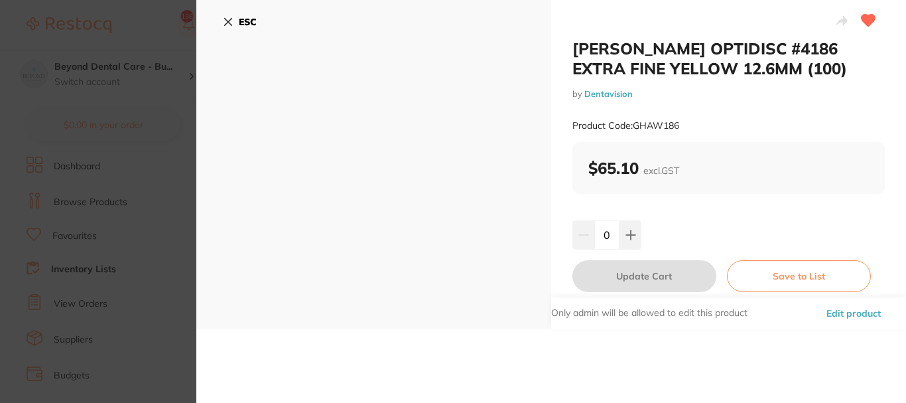
click at [223, 19] on icon at bounding box center [228, 22] width 11 height 11
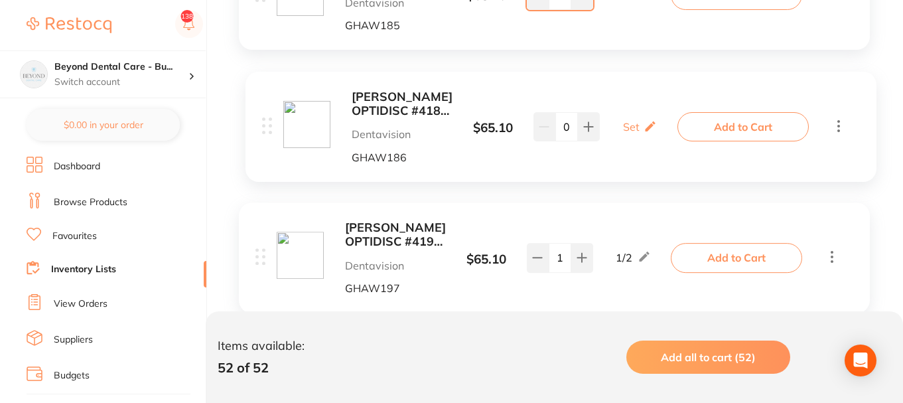
scroll to position [5619, 0]
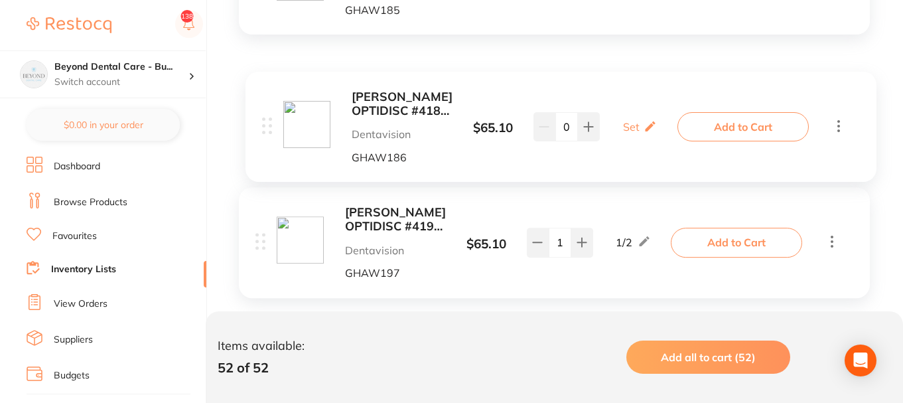
drag, startPoint x: 261, startPoint y: 89, endPoint x: 267, endPoint y: 127, distance: 38.3
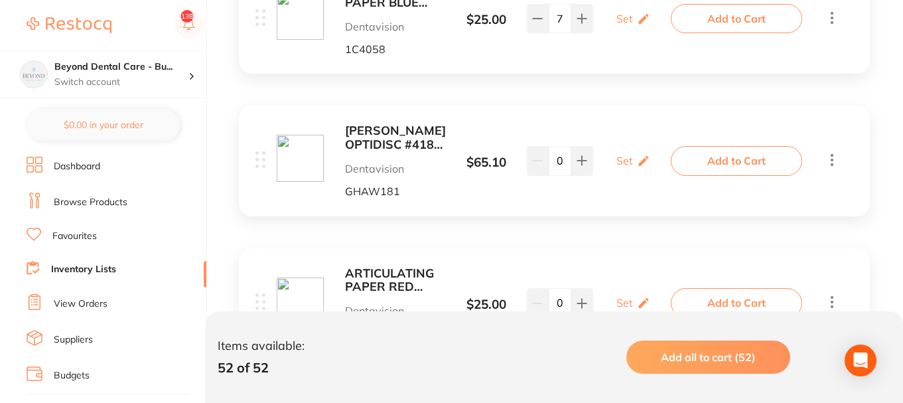
scroll to position [577, 0]
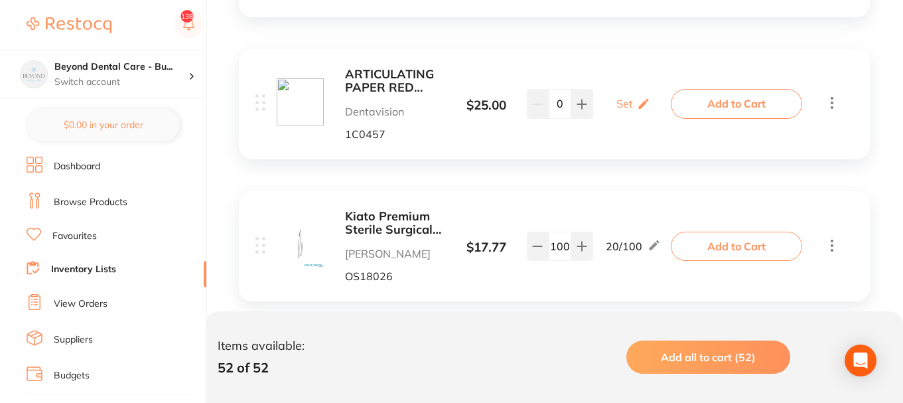
drag, startPoint x: 261, startPoint y: 156, endPoint x: 293, endPoint y: 136, distance: 38.1
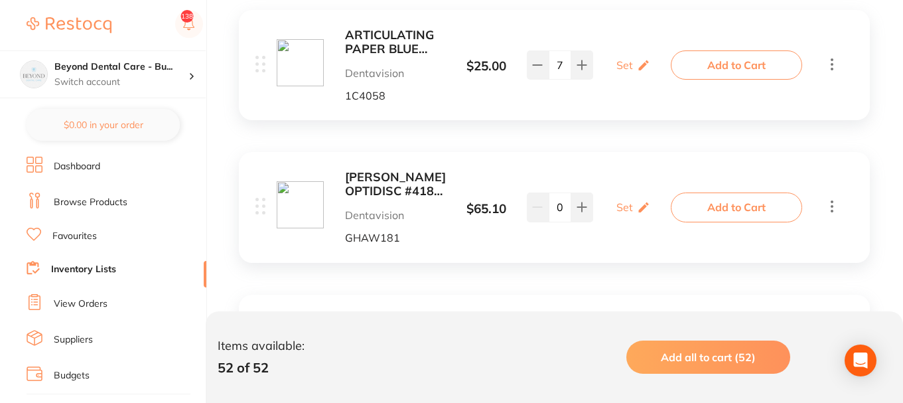
scroll to position [312, 0]
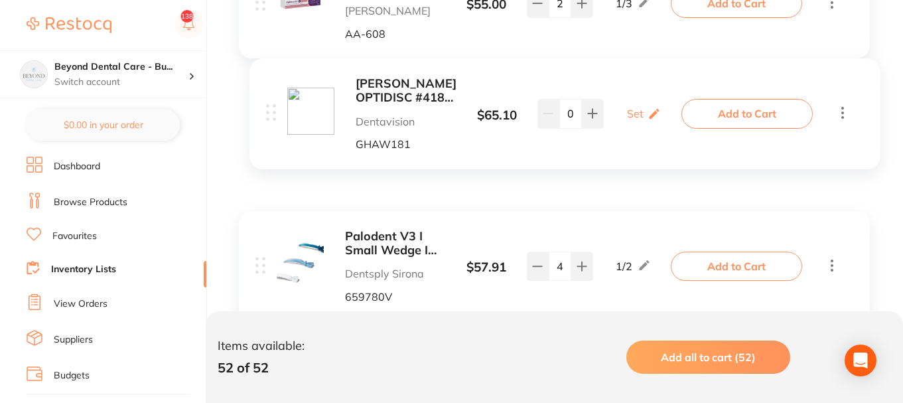
drag, startPoint x: 260, startPoint y: 218, endPoint x: 275, endPoint y: 107, distance: 112.4
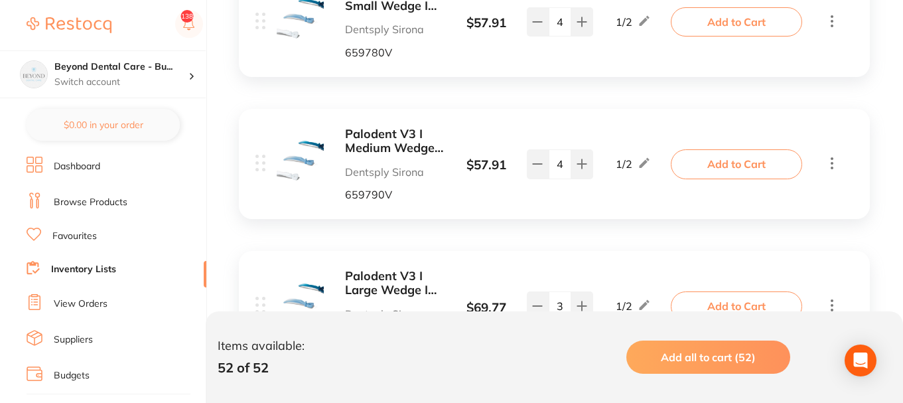
click at [273, 107] on div "ARTICULATING PAPER BLUE 30MICRONS (10 BOOKS X40) Dentavision 1C4058 $ 25.00 Set…" at bounding box center [554, 368] width 657 height 7337
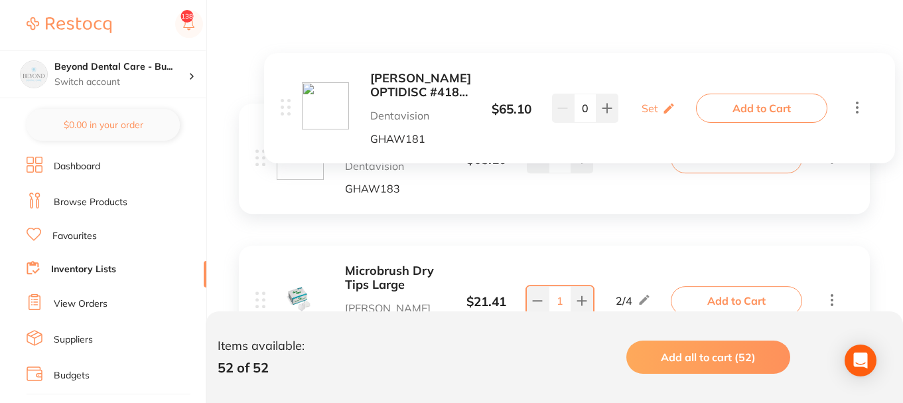
scroll to position [5921, 0]
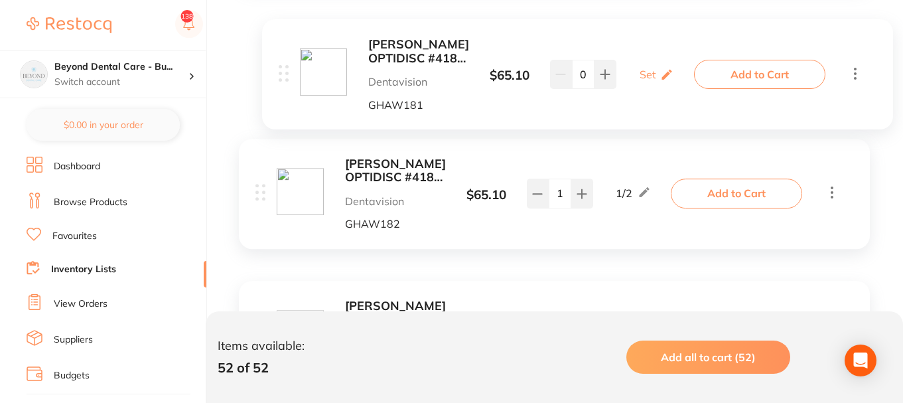
drag, startPoint x: 263, startPoint y: 137, endPoint x: 285, endPoint y: 59, distance: 80.8
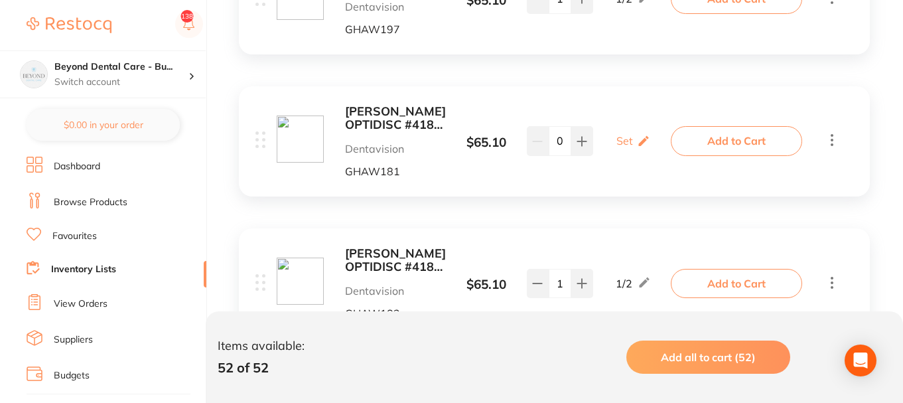
scroll to position [5675, 0]
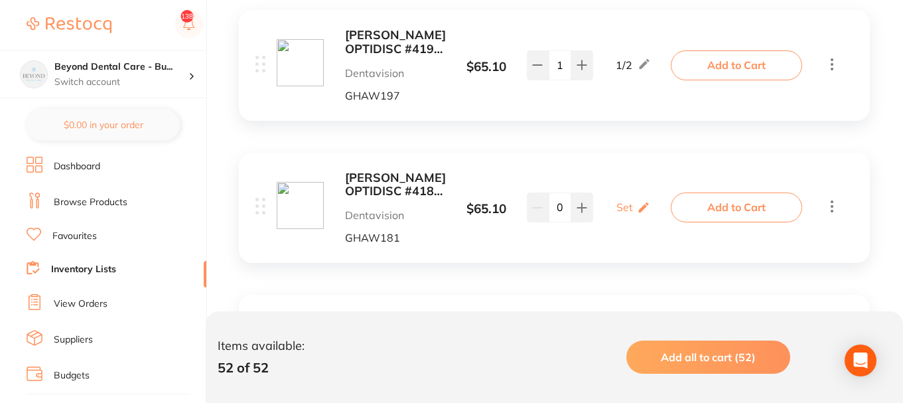
click at [414, 185] on b "[PERSON_NAME] OPTIDISC #4181 COARSE MEDIUM RED 9.6MM (100)" at bounding box center [395, 184] width 101 height 27
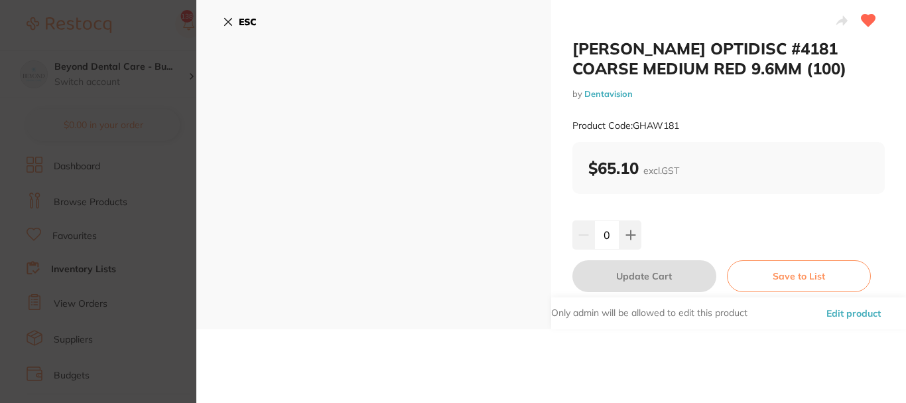
click at [227, 19] on icon at bounding box center [228, 22] width 11 height 11
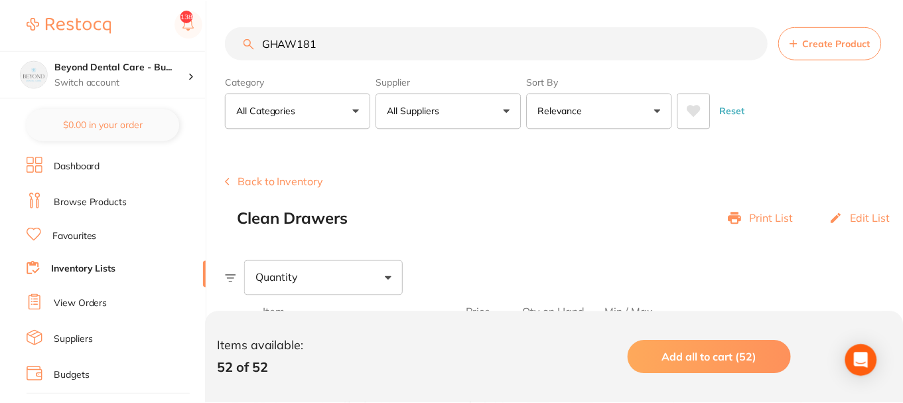
scroll to position [5675, 0]
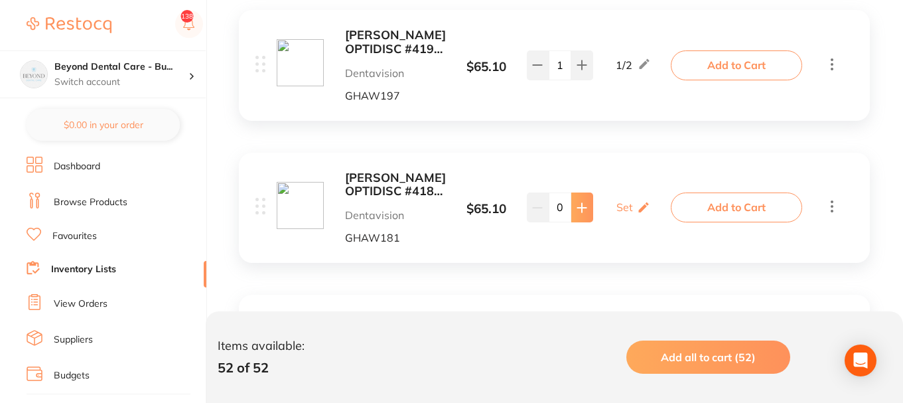
click at [580, 206] on icon at bounding box center [581, 207] width 11 height 11
type input "1"
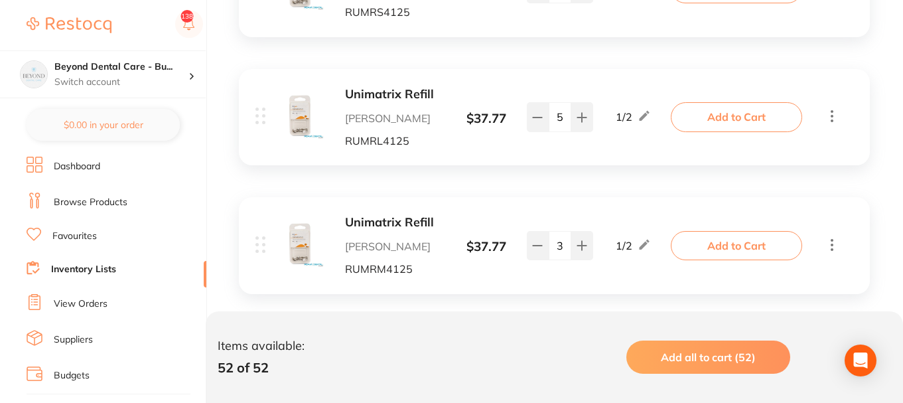
scroll to position [4746, 0]
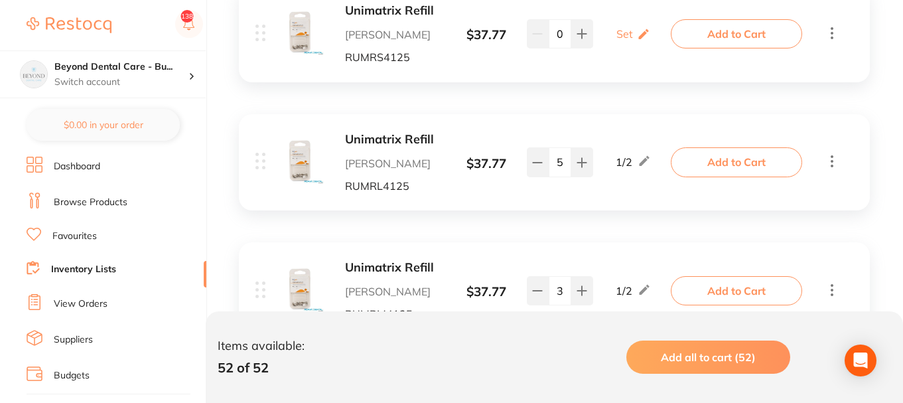
click at [90, 204] on link "Browse Products" at bounding box center [91, 202] width 74 height 13
click at [72, 233] on link "Favourites" at bounding box center [74, 236] width 44 height 13
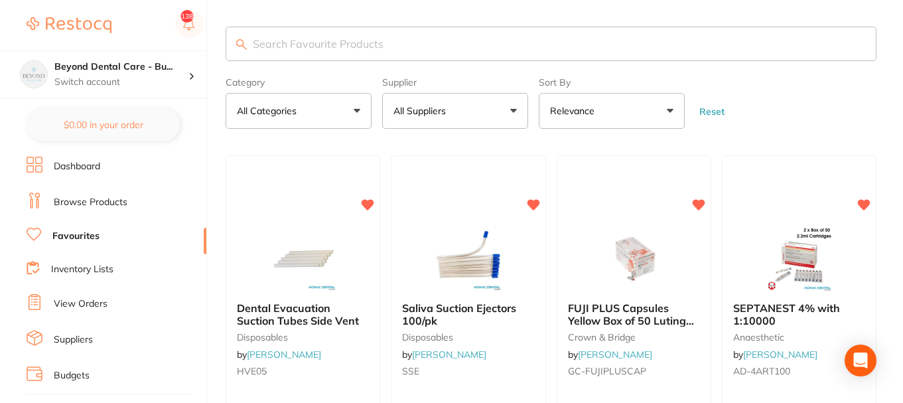
click at [311, 55] on input "search" at bounding box center [551, 44] width 651 height 34
click at [312, 45] on input "search" at bounding box center [551, 44] width 651 height 34
type input "pouches"
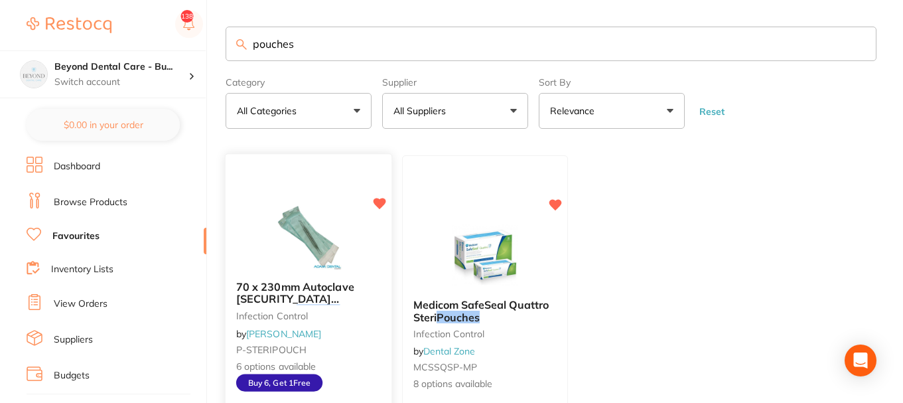
click at [317, 232] on img at bounding box center [308, 236] width 87 height 67
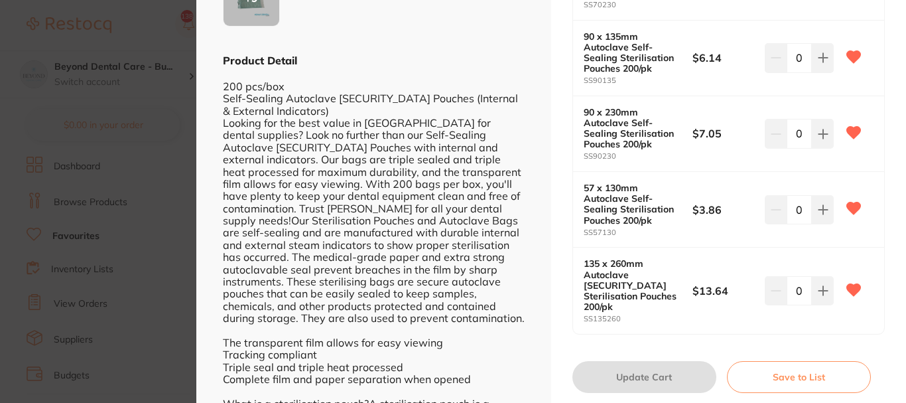
scroll to position [398, 0]
